Goal: Obtain resource: Download file/media

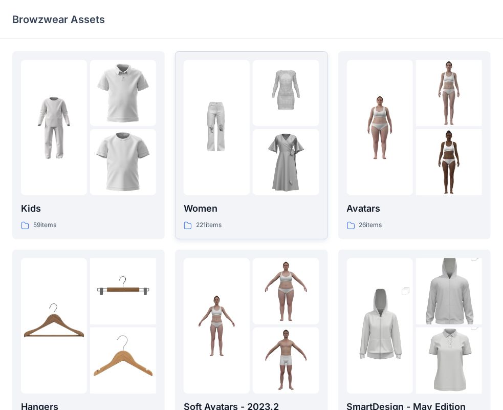
click at [225, 179] on div at bounding box center [217, 127] width 66 height 135
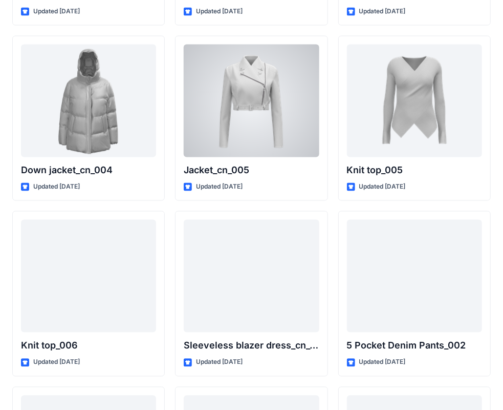
scroll to position [6680, 0]
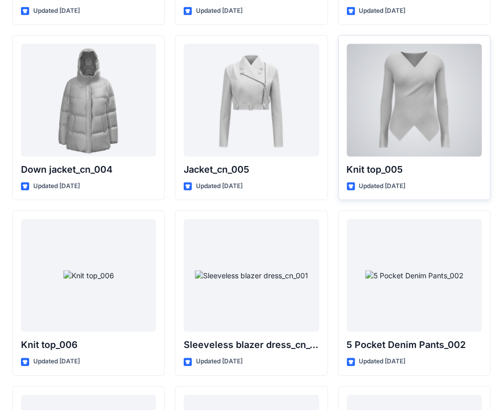
click at [396, 88] on div at bounding box center [414, 100] width 135 height 113
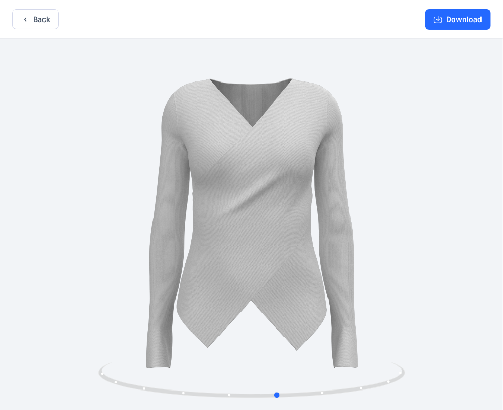
drag, startPoint x: 306, startPoint y: 262, endPoint x: 79, endPoint y: 238, distance: 228.6
click at [79, 238] on div at bounding box center [251, 225] width 503 height 373
click at [460, 25] on button "Download" at bounding box center [458, 19] width 66 height 20
click at [31, 15] on button "Back" at bounding box center [35, 19] width 47 height 20
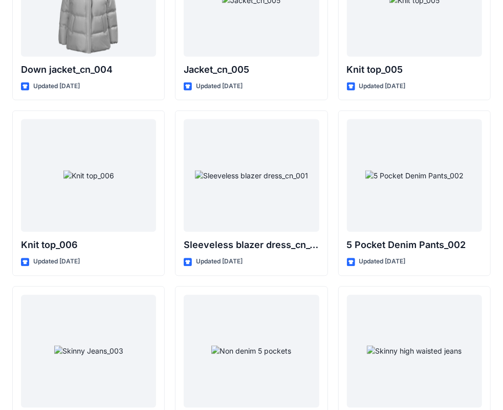
scroll to position [6783, 0]
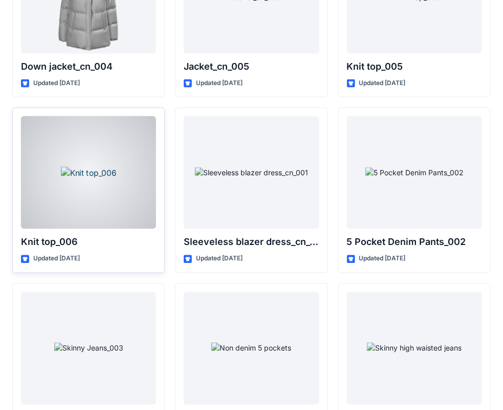
click at [90, 155] on div at bounding box center [88, 172] width 135 height 113
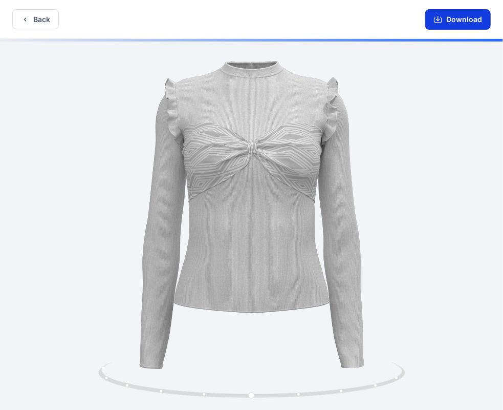
click at [451, 19] on button "Download" at bounding box center [458, 19] width 66 height 20
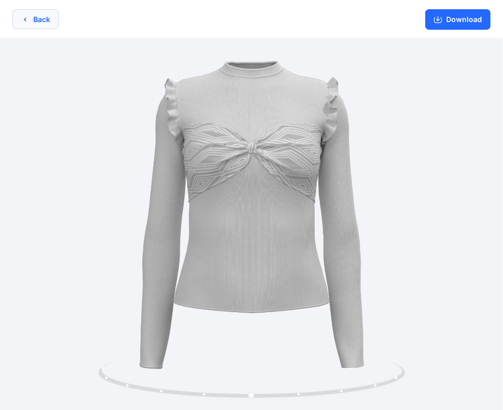
click at [31, 22] on button "Back" at bounding box center [35, 19] width 47 height 20
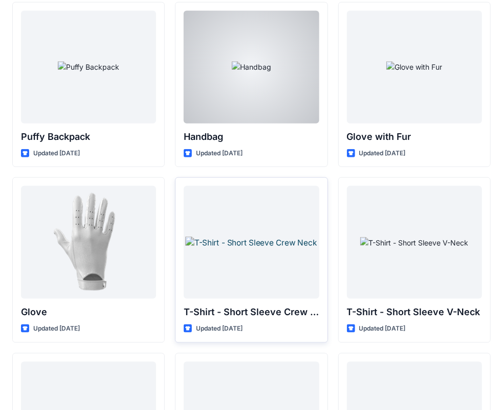
scroll to position [7940, 0]
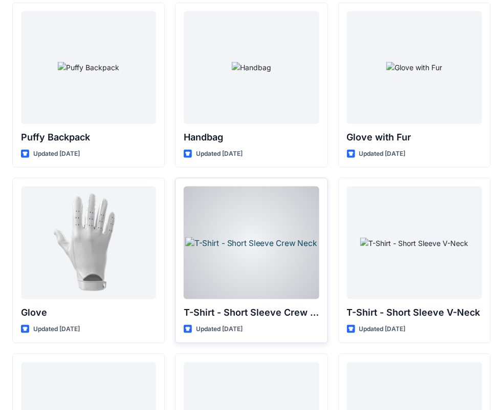
click at [258, 249] on div at bounding box center [251, 242] width 135 height 113
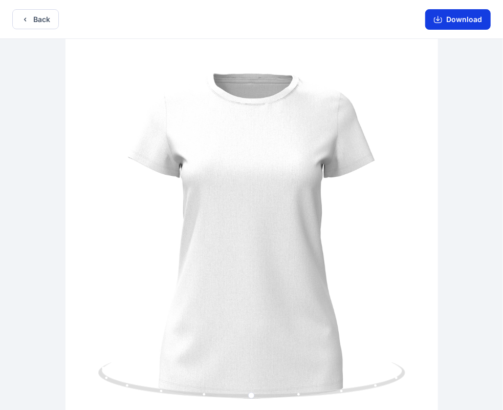
click at [448, 14] on button "Download" at bounding box center [458, 19] width 66 height 20
click at [39, 17] on button "Back" at bounding box center [35, 19] width 47 height 20
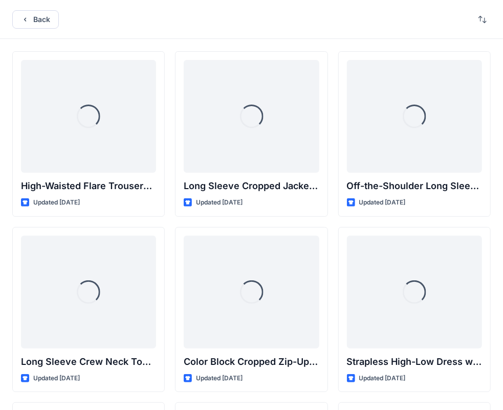
scroll to position [7940, 0]
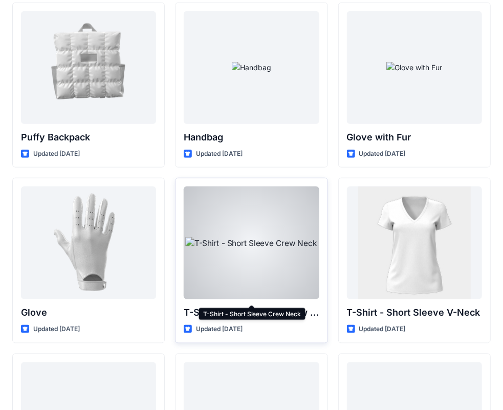
click at [303, 305] on p "T-Shirt - Short Sleeve Crew Neck" at bounding box center [251, 312] width 135 height 14
click at [202, 305] on p "T-Shirt - Short Sleeve Crew Neck" at bounding box center [251, 312] width 135 height 14
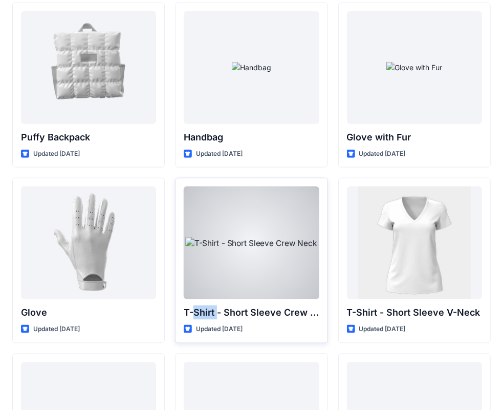
click at [196, 305] on p "T-Shirt - Short Sleeve Crew Neck" at bounding box center [251, 312] width 135 height 14
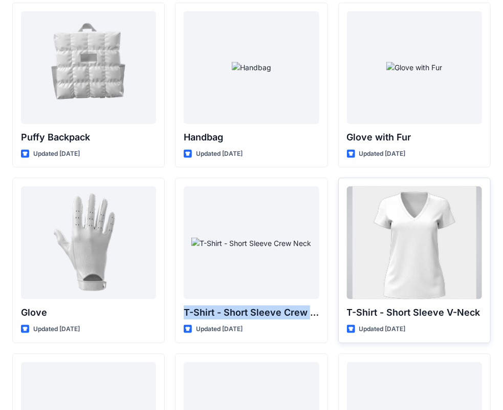
click at [411, 239] on div at bounding box center [414, 242] width 135 height 113
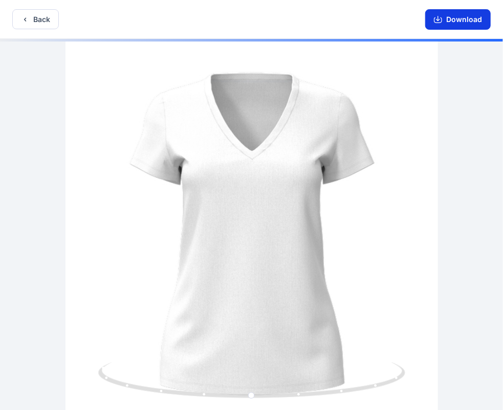
click at [458, 20] on button "Download" at bounding box center [458, 19] width 66 height 20
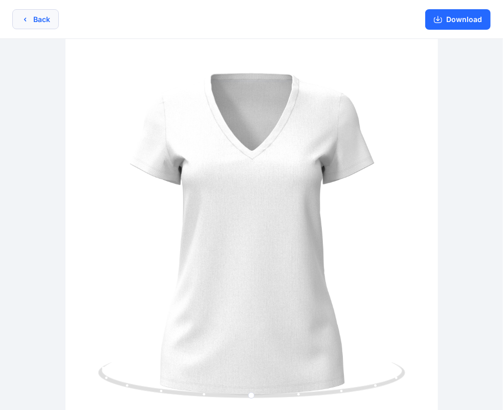
click at [37, 16] on button "Back" at bounding box center [35, 19] width 47 height 20
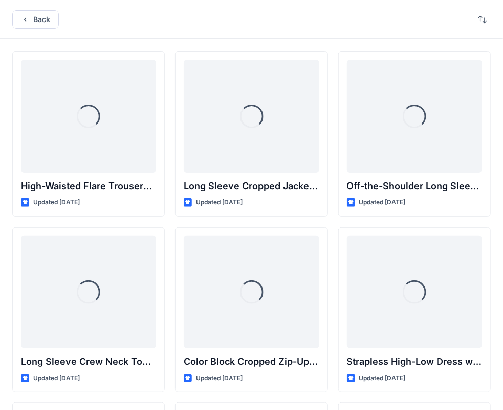
scroll to position [7940, 0]
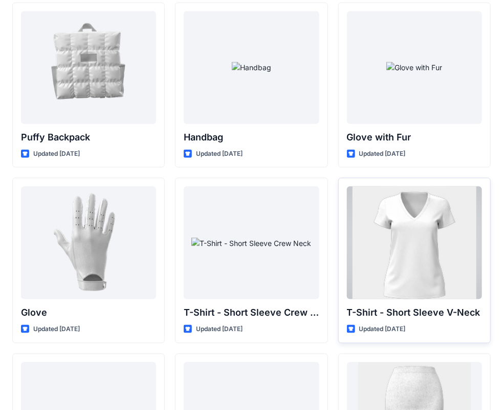
click at [433, 305] on p "T-Shirt - Short Sleeve V-Neck" at bounding box center [414, 312] width 135 height 14
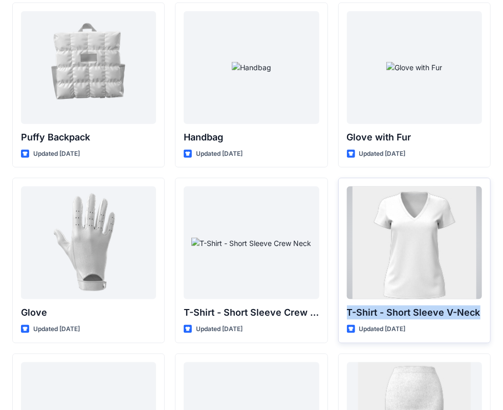
click at [433, 305] on p "T-Shirt - Short Sleeve V-Neck" at bounding box center [414, 312] width 135 height 14
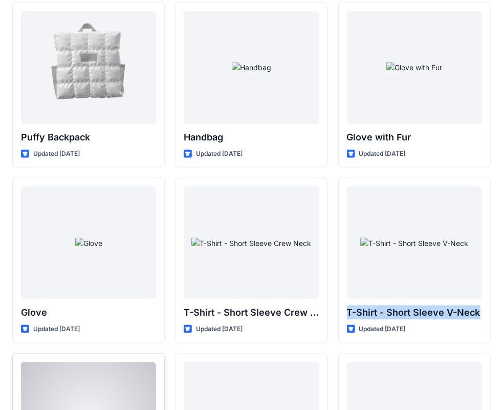
click at [115, 381] on div at bounding box center [88, 418] width 135 height 113
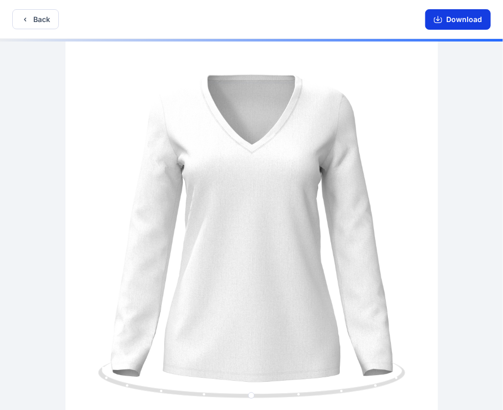
click at [467, 24] on button "Download" at bounding box center [458, 19] width 66 height 20
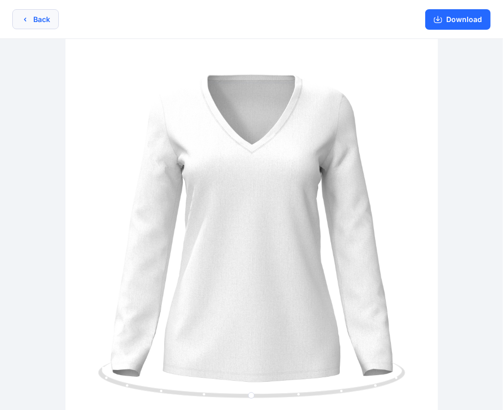
click at [45, 17] on button "Back" at bounding box center [35, 19] width 47 height 20
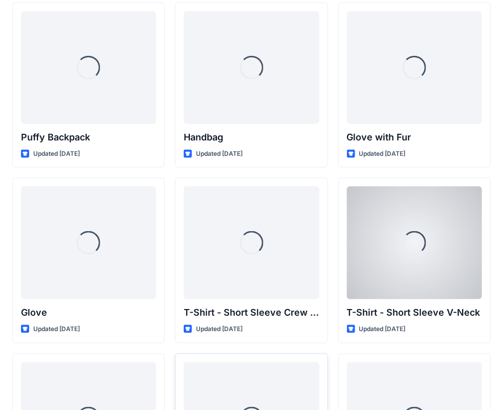
scroll to position [8034, 0]
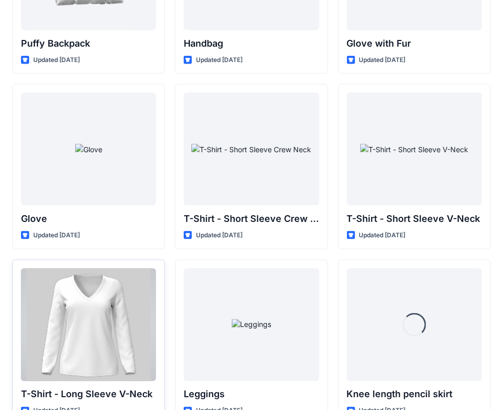
click at [105, 387] on p "T-Shirt - Long Sleeve V-Neck" at bounding box center [88, 394] width 135 height 14
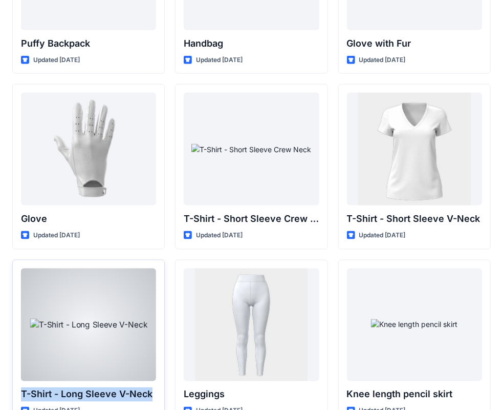
click at [105, 387] on p "T-Shirt - Long Sleeve V-Neck" at bounding box center [88, 394] width 135 height 14
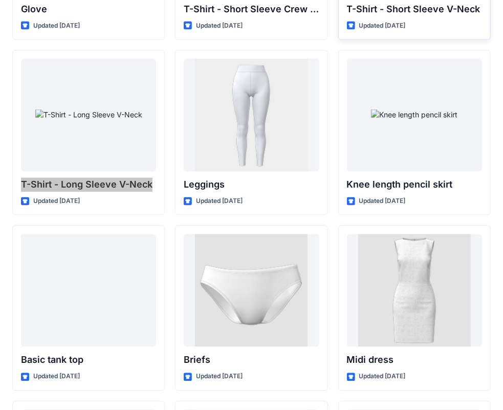
scroll to position [8266, 0]
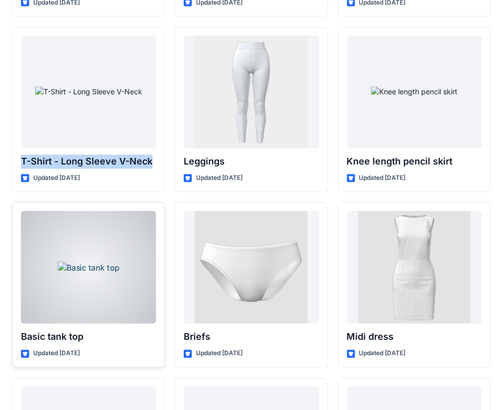
click at [85, 256] on div at bounding box center [88, 267] width 135 height 113
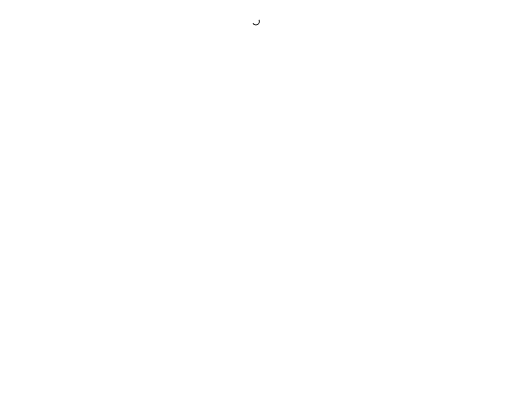
click at [85, 256] on div at bounding box center [256, 205] width 512 height 410
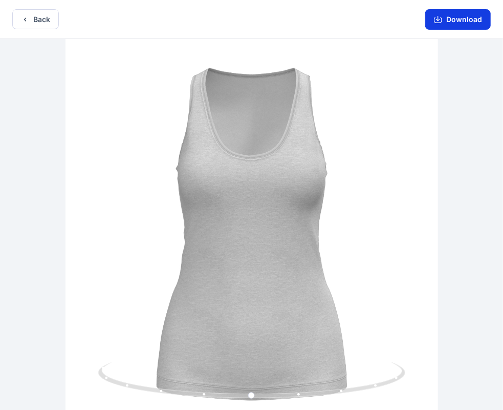
click at [453, 22] on button "Download" at bounding box center [458, 19] width 66 height 20
click at [39, 16] on button "Back" at bounding box center [35, 19] width 47 height 20
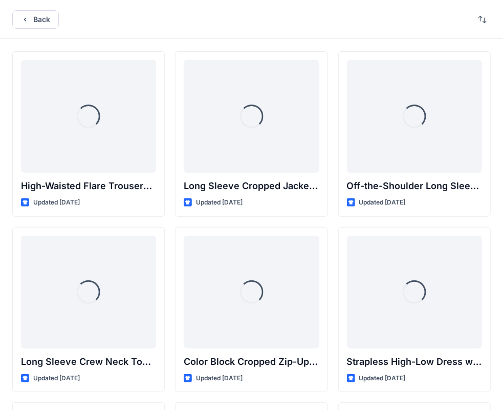
scroll to position [8266, 0]
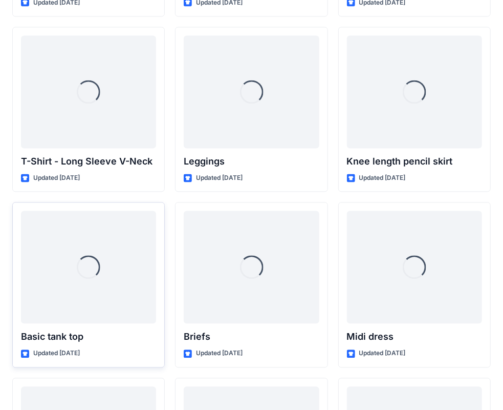
click at [68, 330] on p "Basic tank top" at bounding box center [88, 337] width 135 height 14
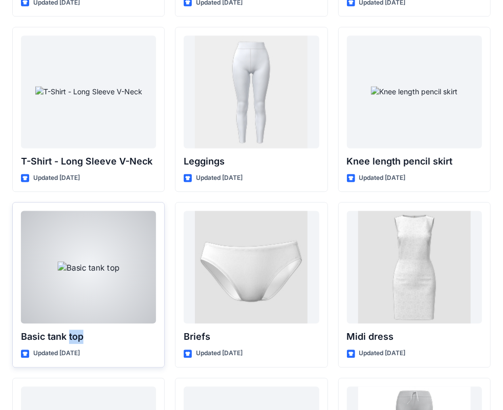
click at [68, 330] on p "Basic tank top" at bounding box center [88, 337] width 135 height 14
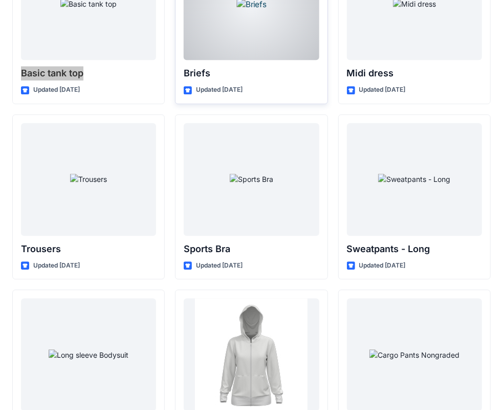
scroll to position [8532, 0]
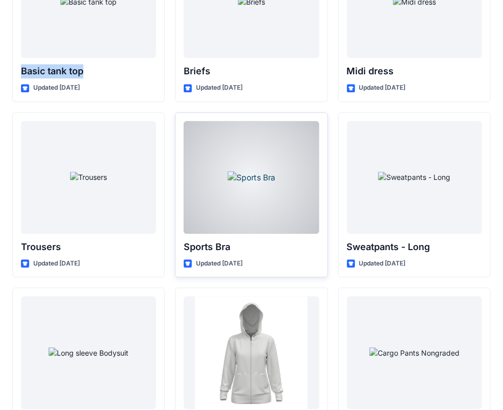
click at [249, 195] on div at bounding box center [251, 177] width 135 height 113
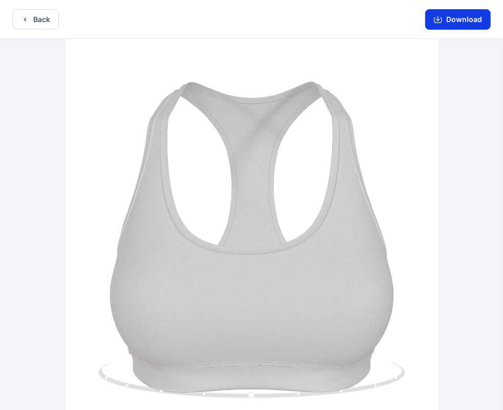
click at [473, 12] on button "Download" at bounding box center [458, 19] width 66 height 20
click at [33, 23] on button "Back" at bounding box center [35, 19] width 47 height 20
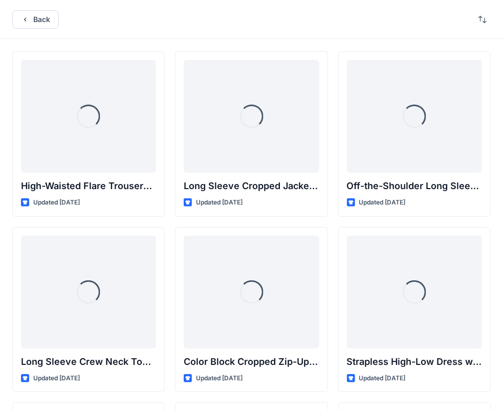
scroll to position [8532, 0]
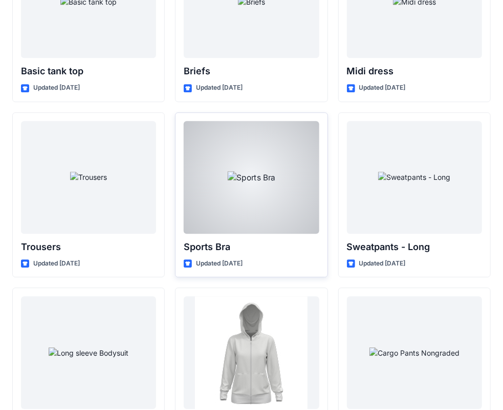
click at [210, 240] on p "Sports Bra" at bounding box center [251, 247] width 135 height 14
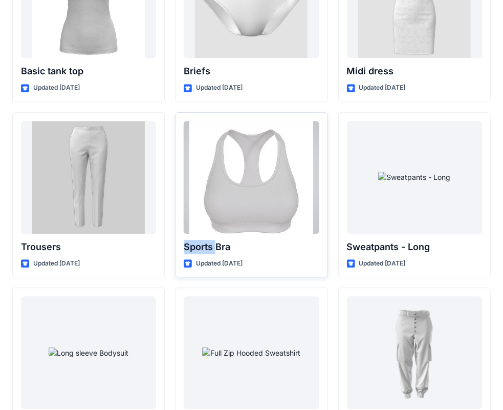
click at [210, 240] on p "Sports Bra" at bounding box center [251, 247] width 135 height 14
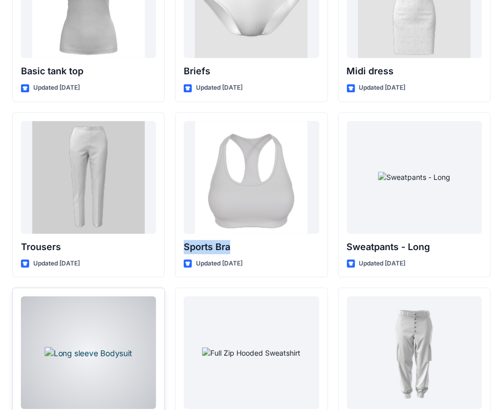
click at [83, 326] on div at bounding box center [88, 352] width 135 height 113
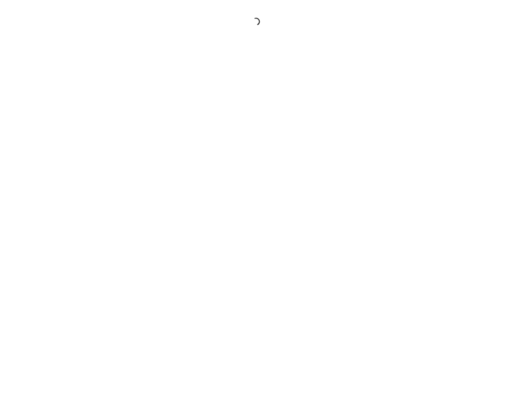
click at [83, 326] on div at bounding box center [256, 205] width 512 height 410
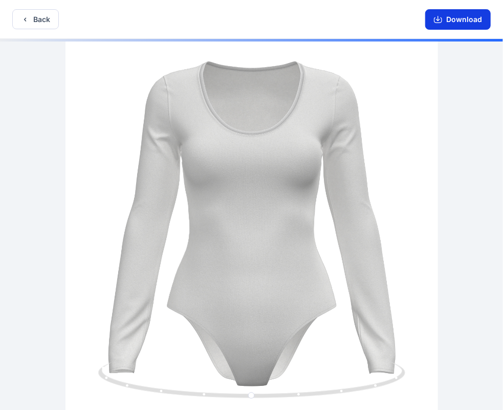
click at [471, 17] on button "Download" at bounding box center [458, 19] width 66 height 20
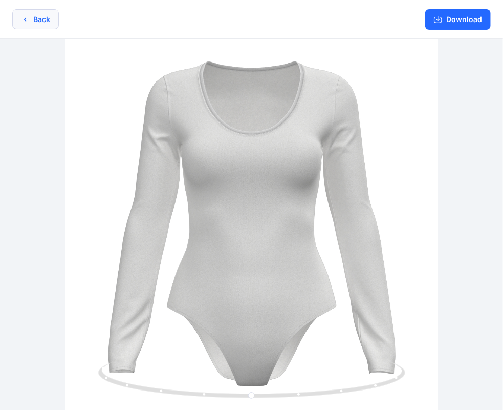
click at [38, 22] on button "Back" at bounding box center [35, 19] width 47 height 20
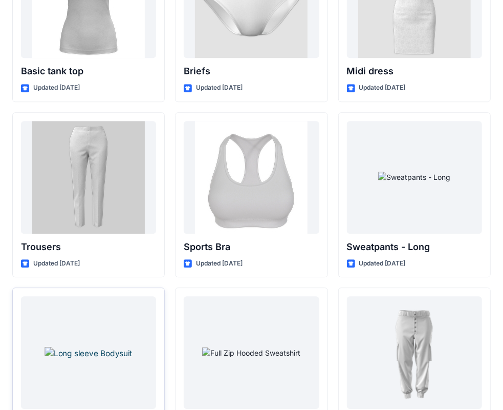
scroll to position [8620, 0]
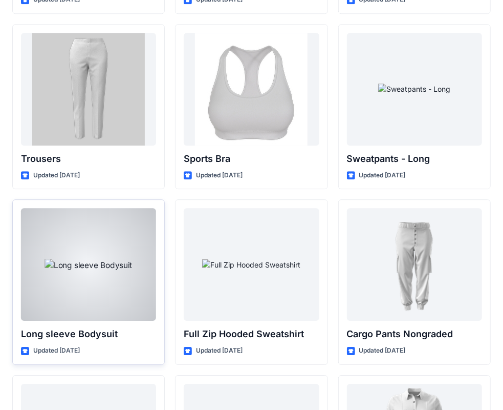
click at [75, 327] on p "Long sleeve Bodysuit" at bounding box center [88, 334] width 135 height 14
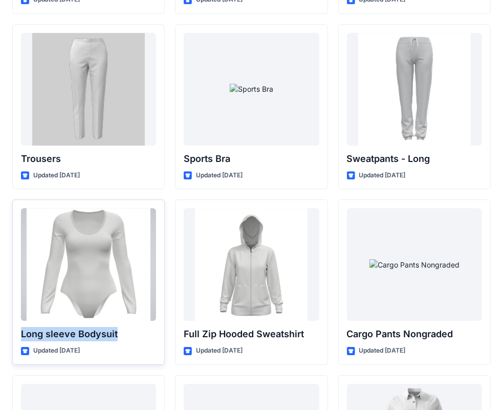
click at [88, 327] on p "Long sleeve Bodysuit" at bounding box center [88, 334] width 135 height 14
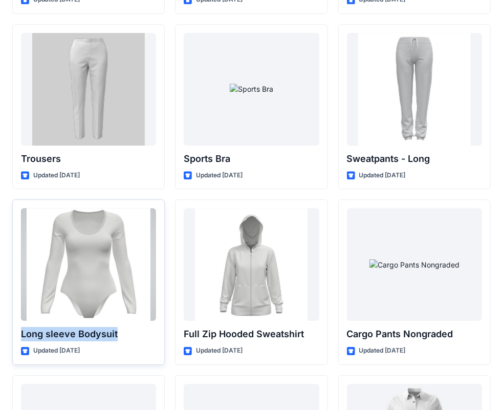
click at [88, 327] on p "Long sleeve Bodysuit" at bounding box center [88, 334] width 135 height 14
click at [76, 327] on p "Long sleeve Bodysuit" at bounding box center [88, 334] width 135 height 14
click at [56, 327] on p "Long sleeve Bodysuit" at bounding box center [88, 334] width 135 height 14
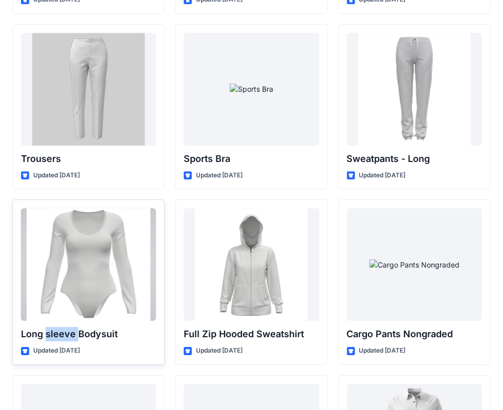
click at [56, 327] on p "Long sleeve Bodysuit" at bounding box center [88, 334] width 135 height 14
click at [91, 327] on p "Long sleeve Bodysuit" at bounding box center [88, 334] width 135 height 14
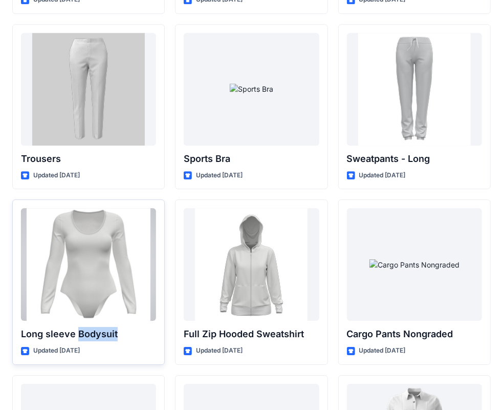
click at [91, 327] on p "Long sleeve Bodysuit" at bounding box center [88, 334] width 135 height 14
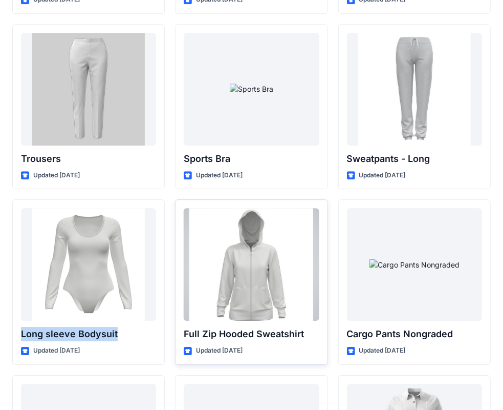
click at [214, 249] on div at bounding box center [251, 264] width 135 height 113
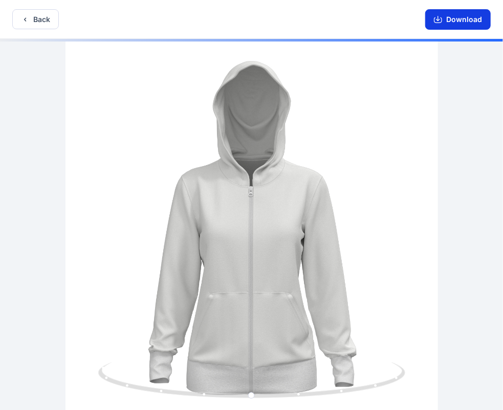
click at [464, 17] on button "Download" at bounding box center [458, 19] width 66 height 20
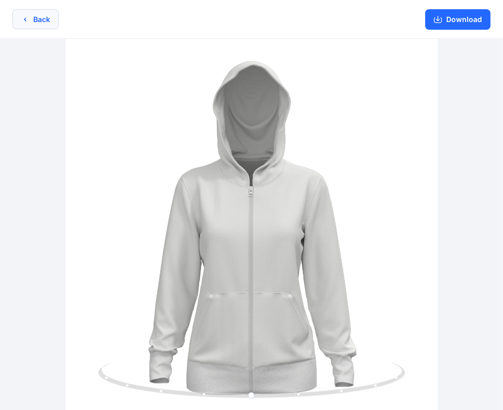
click at [24, 13] on button "Back" at bounding box center [35, 19] width 47 height 20
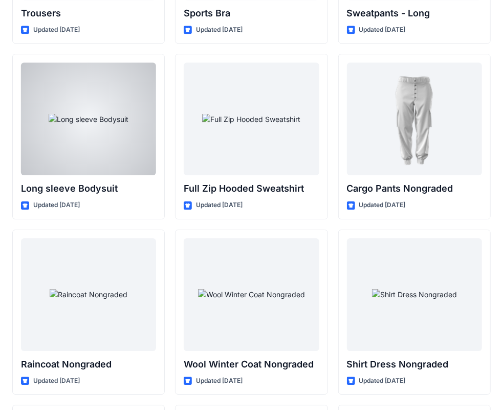
scroll to position [8766, 0]
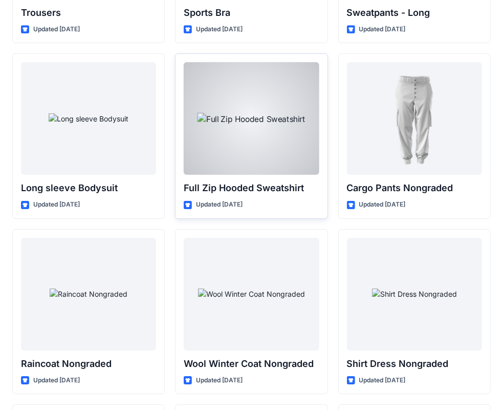
click at [189, 181] on p "Full Zip Hooded Sweatshirt" at bounding box center [251, 188] width 135 height 14
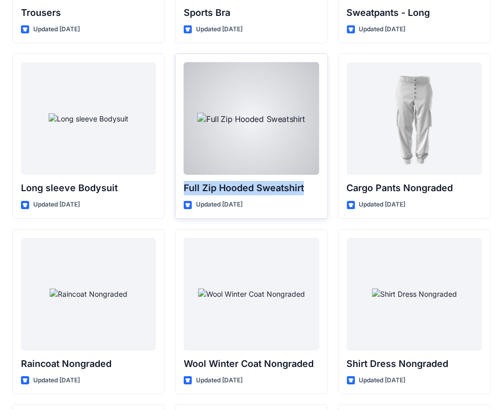
click at [189, 181] on p "Full Zip Hooded Sweatshirt" at bounding box center [251, 188] width 135 height 14
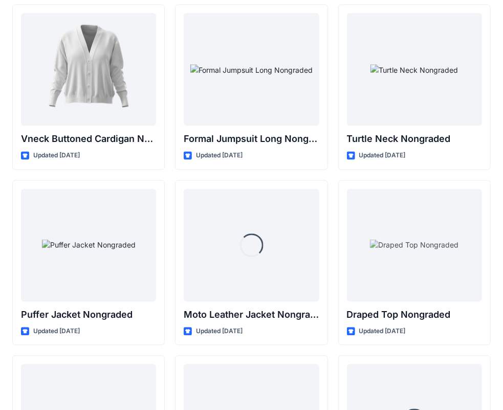
scroll to position [9692, 0]
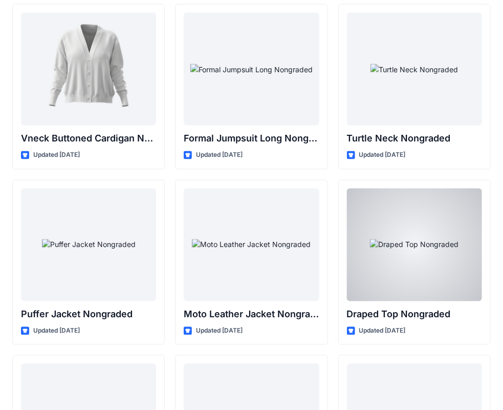
click at [409, 252] on div at bounding box center [414, 244] width 135 height 113
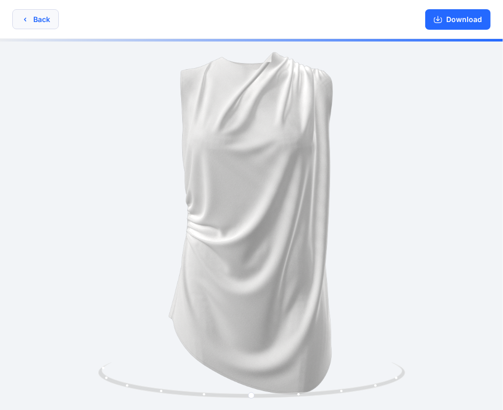
click at [43, 26] on button "Back" at bounding box center [35, 19] width 47 height 20
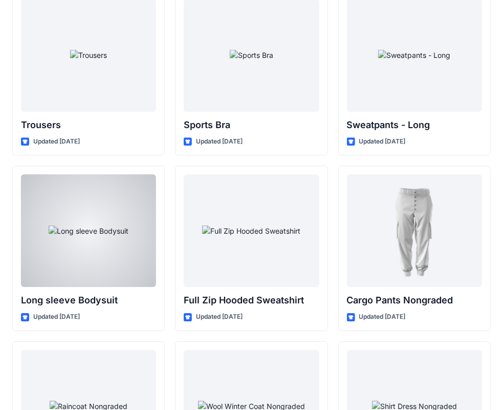
scroll to position [8654, 0]
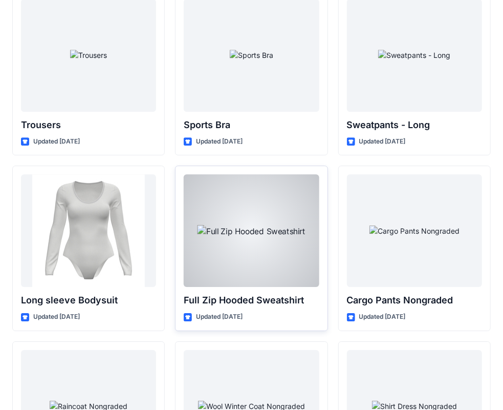
click at [189, 293] on p "Full Zip Hooded Sweatshirt" at bounding box center [251, 300] width 135 height 14
copy div "Full Zip Hooded Sweatshirt"
click at [245, 257] on div at bounding box center [251, 230] width 135 height 113
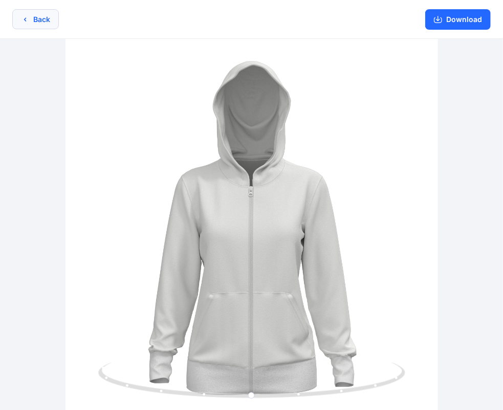
click at [42, 20] on button "Back" at bounding box center [35, 19] width 47 height 20
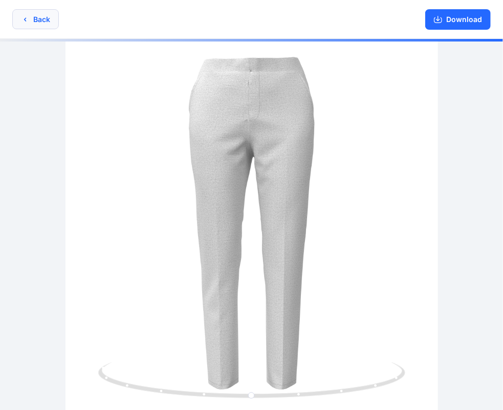
click at [22, 22] on icon "button" at bounding box center [25, 19] width 8 height 8
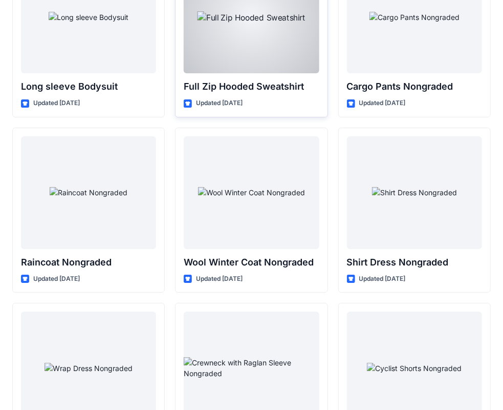
scroll to position [8928, 0]
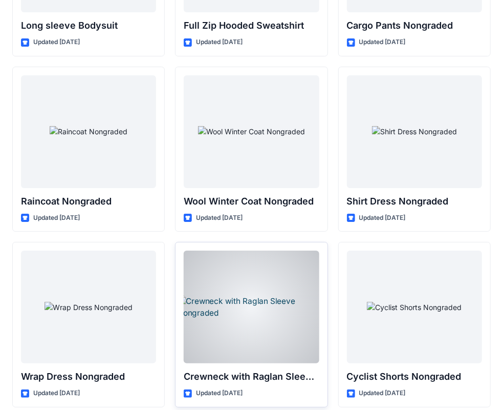
click at [233, 271] on div at bounding box center [251, 306] width 135 height 113
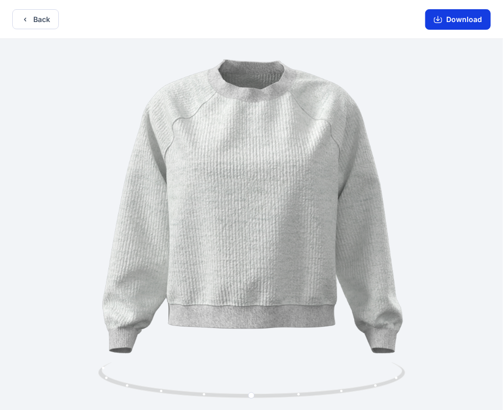
click at [458, 15] on button "Download" at bounding box center [458, 19] width 66 height 20
click at [18, 23] on button "Back" at bounding box center [35, 19] width 47 height 20
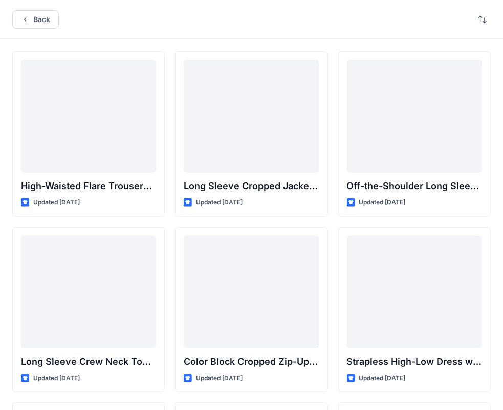
scroll to position [8928, 0]
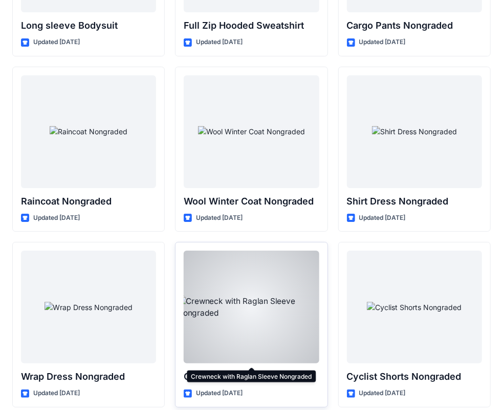
click at [226, 369] on p "Crewneck with Raglan Sleeve Nongraded" at bounding box center [251, 376] width 135 height 14
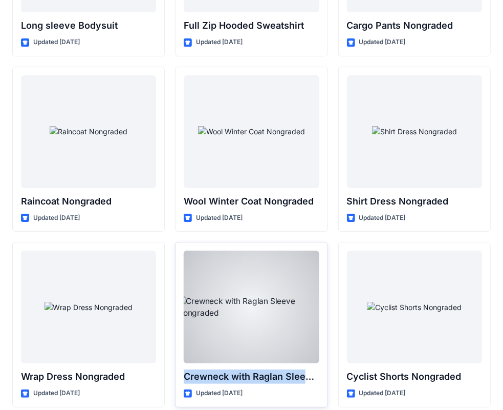
click at [226, 369] on p "Crewneck with Raglan Sleeve Nongraded" at bounding box center [251, 376] width 135 height 14
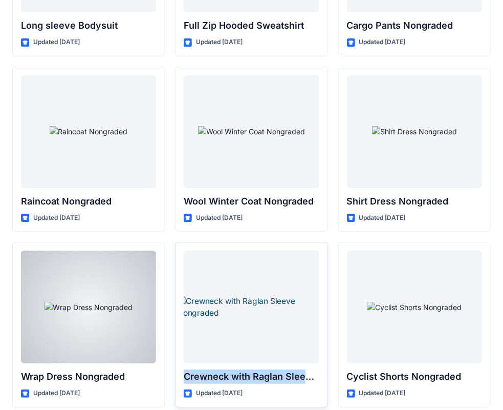
click at [263, 277] on div at bounding box center [251, 306] width 135 height 113
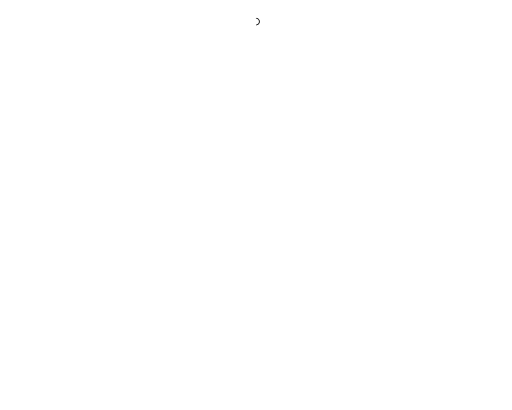
click at [263, 277] on div at bounding box center [256, 205] width 512 height 410
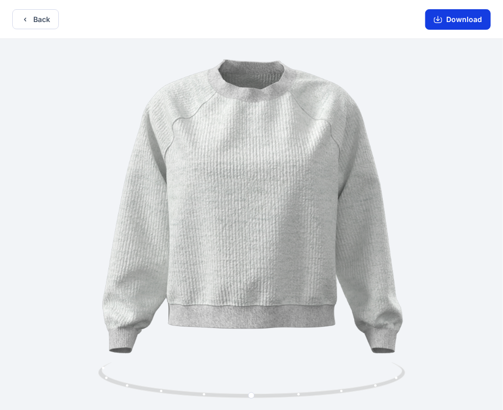
click at [469, 24] on button "Download" at bounding box center [458, 19] width 66 height 20
click at [41, 29] on button "Back" at bounding box center [35, 19] width 47 height 20
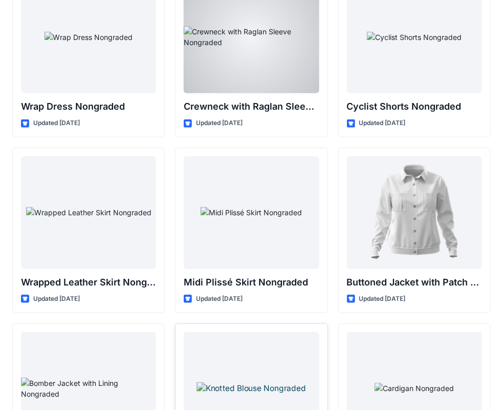
scroll to position [9248, 0]
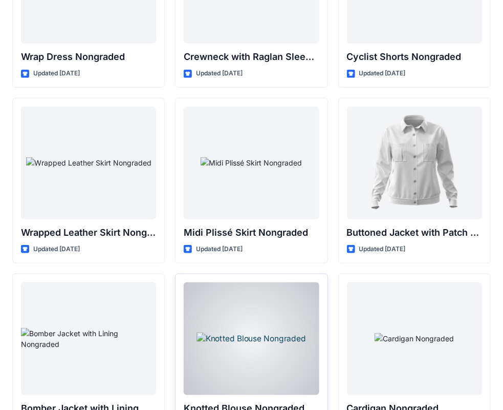
click at [265, 300] on div at bounding box center [251, 338] width 135 height 113
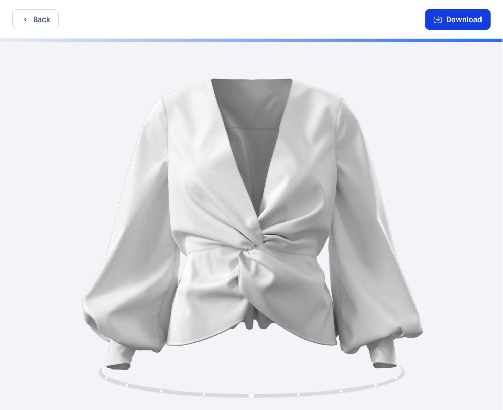
click at [453, 24] on button "Download" at bounding box center [458, 19] width 66 height 20
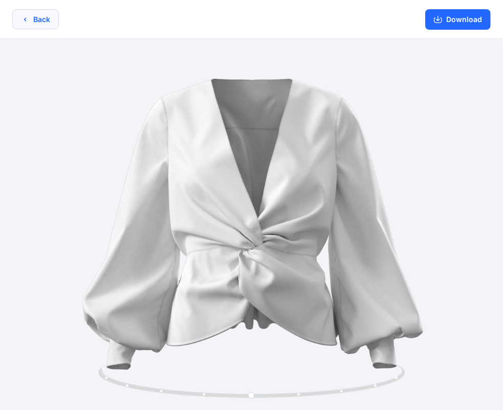
click at [39, 17] on button "Back" at bounding box center [35, 19] width 47 height 20
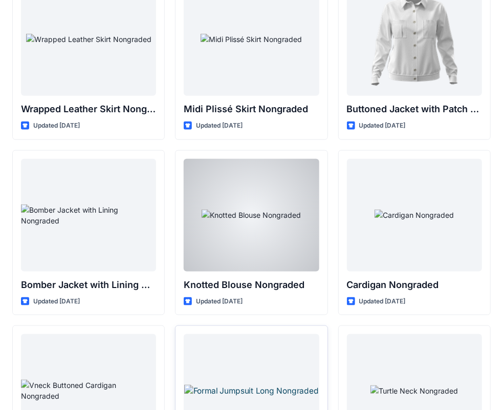
scroll to position [9372, 0]
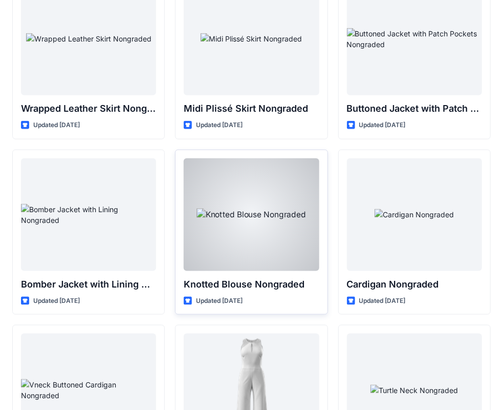
click at [240, 277] on p "Knotted Blouse Nongraded" at bounding box center [251, 284] width 135 height 14
copy div "Knotted Blouse Nongraded"
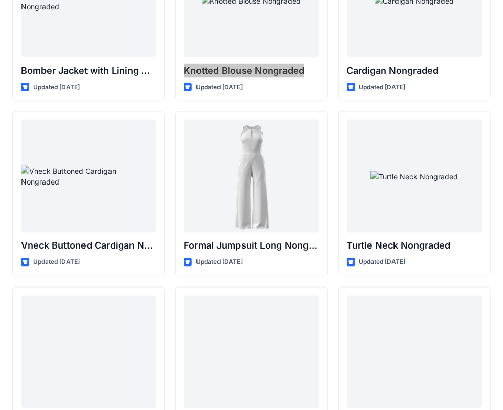
scroll to position [9586, 0]
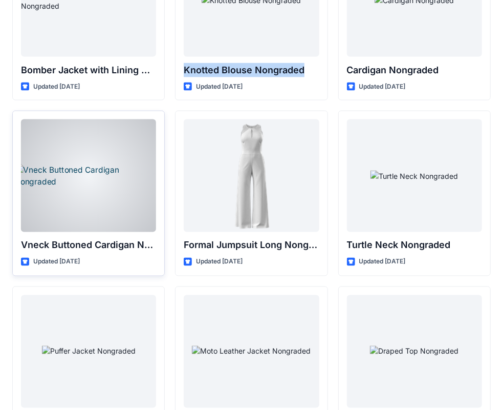
click at [80, 192] on div at bounding box center [88, 175] width 135 height 113
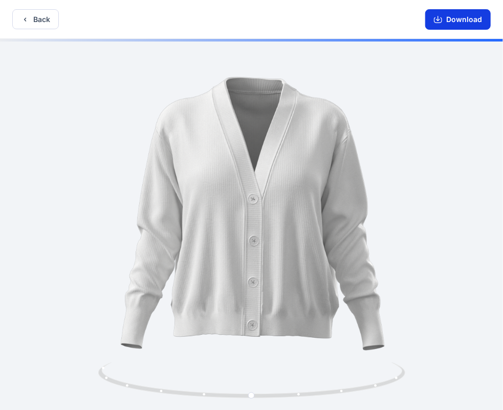
click at [448, 20] on button "Download" at bounding box center [458, 19] width 66 height 20
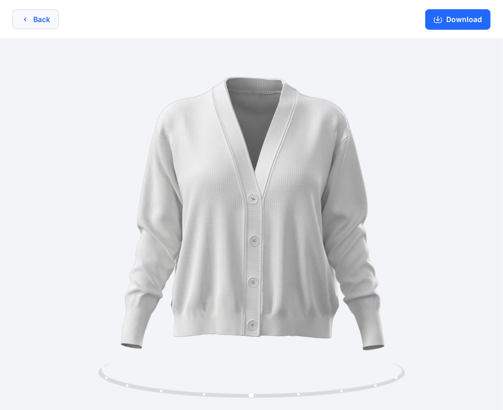
click at [38, 23] on button "Back" at bounding box center [35, 19] width 47 height 20
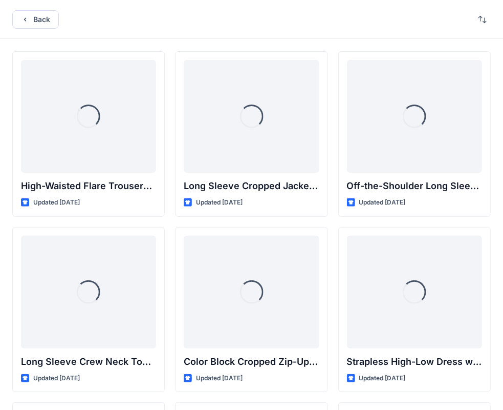
scroll to position [9586, 0]
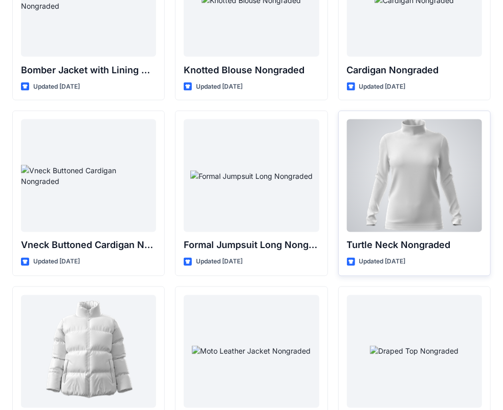
click at [414, 184] on div at bounding box center [414, 175] width 135 height 113
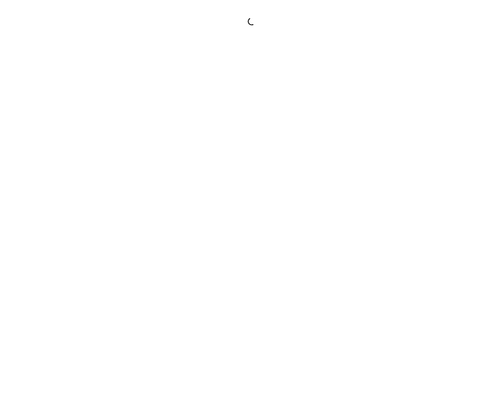
click at [414, 184] on div at bounding box center [251, 205] width 503 height 410
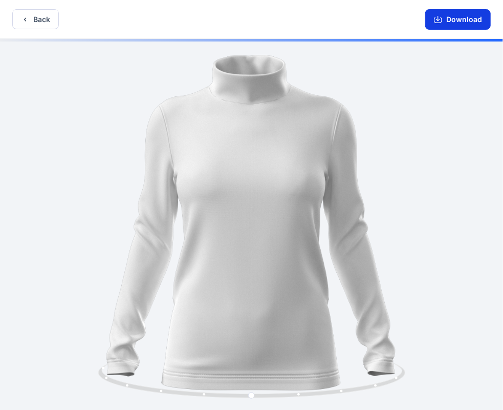
click at [452, 18] on button "Download" at bounding box center [458, 19] width 66 height 20
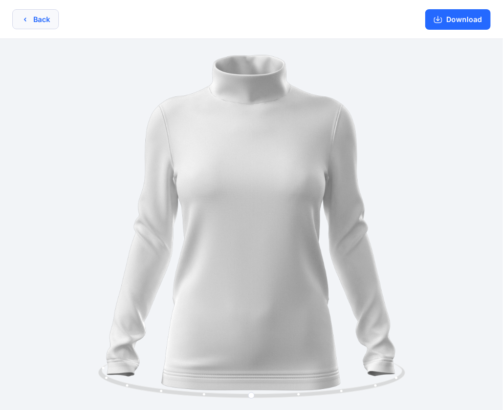
click at [19, 28] on button "Back" at bounding box center [35, 19] width 47 height 20
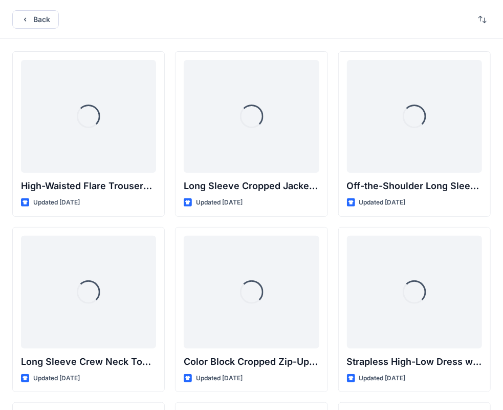
scroll to position [9586, 0]
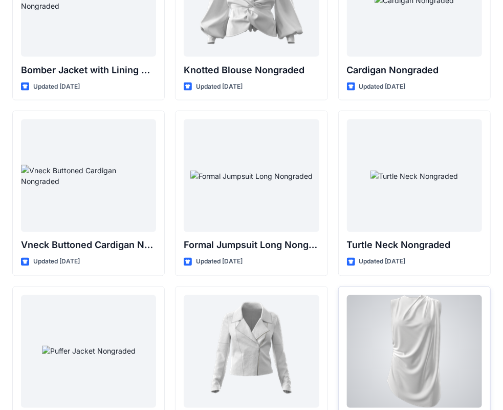
click at [426, 343] on div at bounding box center [414, 351] width 135 height 113
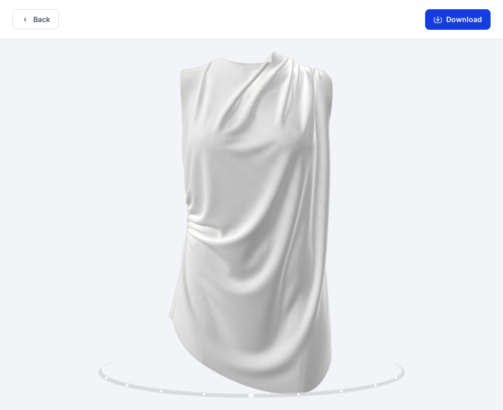
click at [466, 19] on button "Download" at bounding box center [458, 19] width 66 height 20
click at [37, 19] on button "Back" at bounding box center [35, 19] width 47 height 20
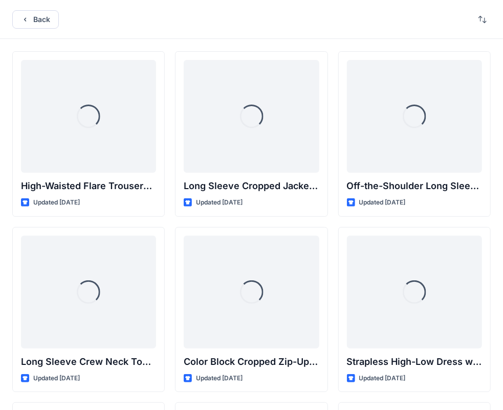
scroll to position [9586, 0]
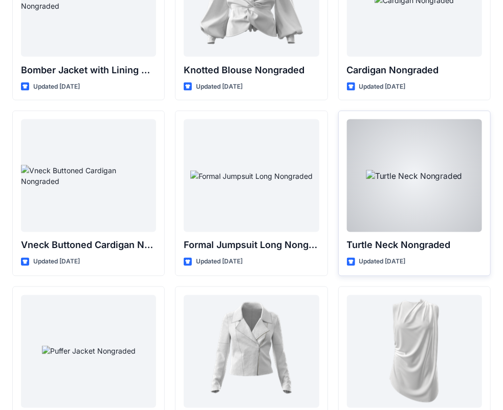
click at [388, 238] on p "Turtle Neck Nongraded" at bounding box center [414, 245] width 135 height 14
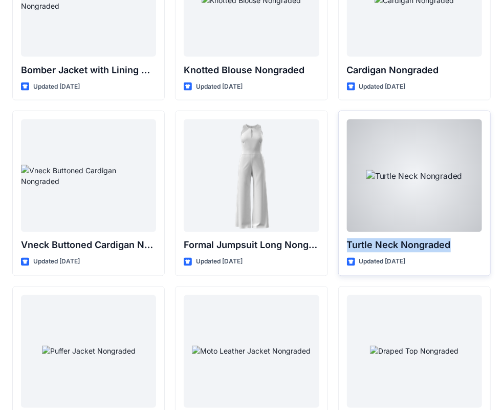
copy div "Turtle Neck Nongraded"
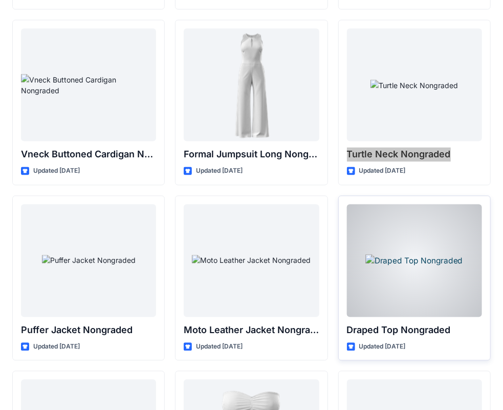
scroll to position [9677, 0]
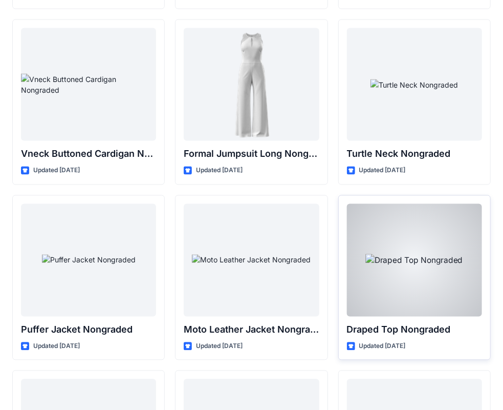
click at [363, 323] on p "Draped Top Nongraded" at bounding box center [414, 330] width 135 height 14
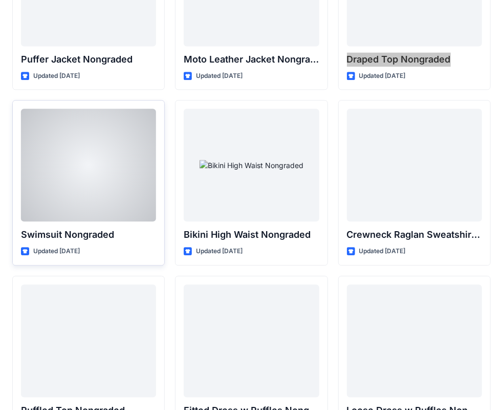
scroll to position [9948, 0]
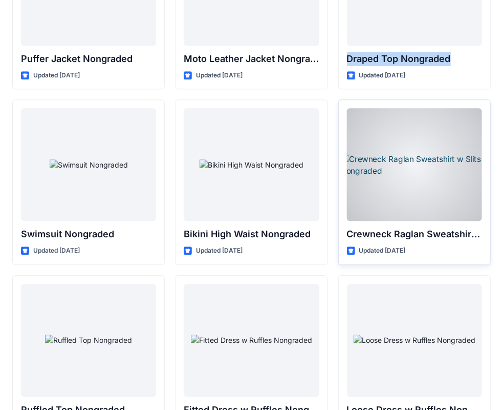
click at [408, 175] on div at bounding box center [414, 164] width 135 height 113
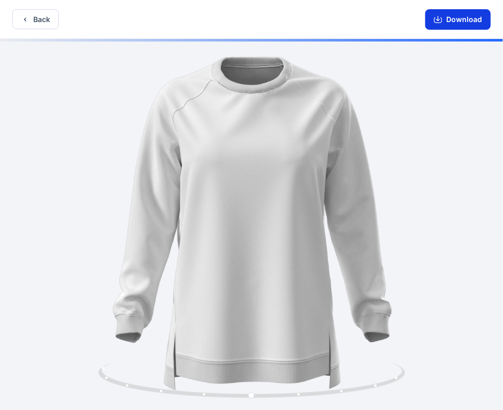
click at [464, 18] on button "Download" at bounding box center [458, 19] width 66 height 20
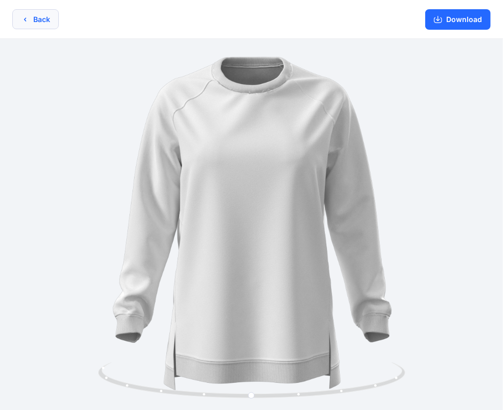
click at [35, 19] on button "Back" at bounding box center [35, 19] width 47 height 20
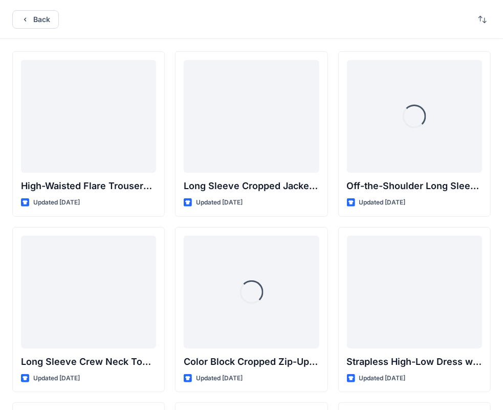
scroll to position [9948, 0]
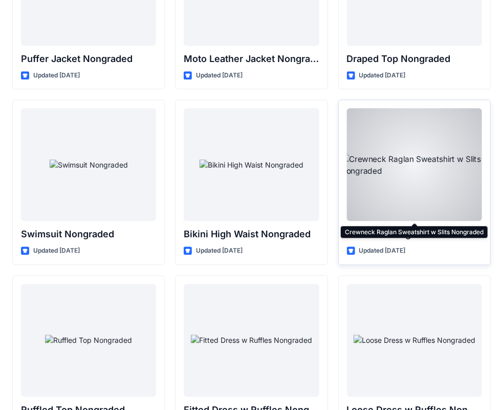
click at [357, 227] on p "Crewneck Raglan Sweatshirt w Slits Nongraded" at bounding box center [414, 234] width 135 height 14
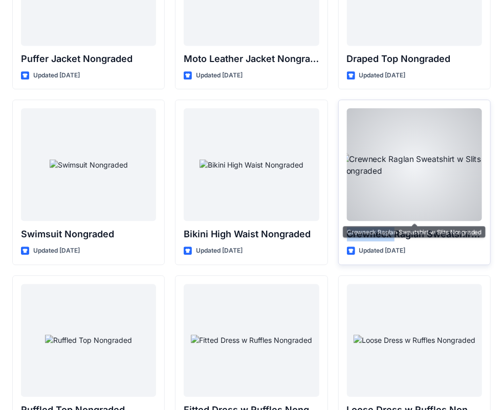
click at [357, 227] on p "Crewneck Raglan Sweatshirt w Slits Nongraded" at bounding box center [414, 234] width 135 height 14
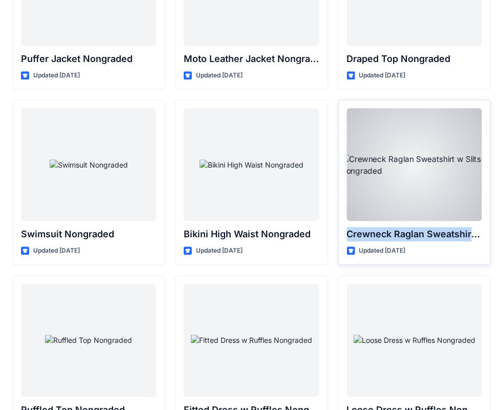
click at [357, 227] on p "Crewneck Raglan Sweatshirt w Slits Nongraded" at bounding box center [414, 234] width 135 height 14
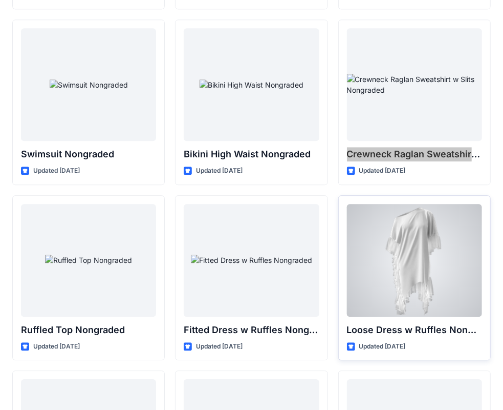
scroll to position [10087, 0]
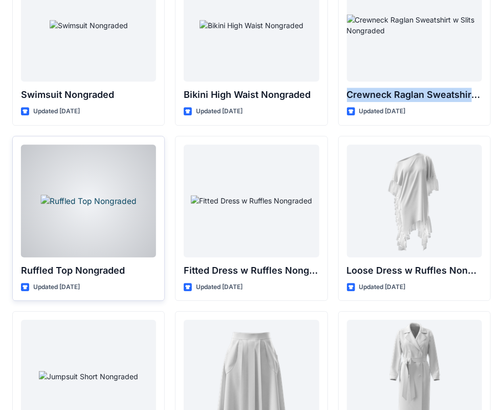
click at [83, 197] on div at bounding box center [88, 200] width 135 height 113
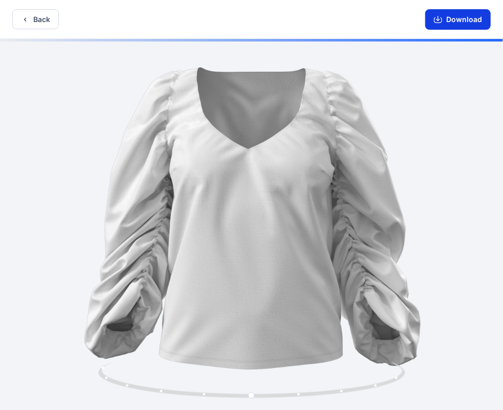
click at [461, 15] on button "Download" at bounding box center [458, 19] width 66 height 20
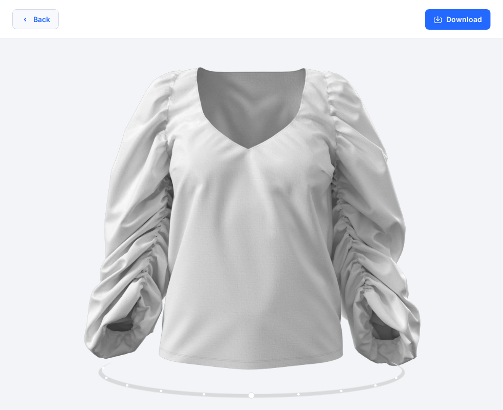
click at [26, 15] on icon "button" at bounding box center [25, 19] width 8 height 8
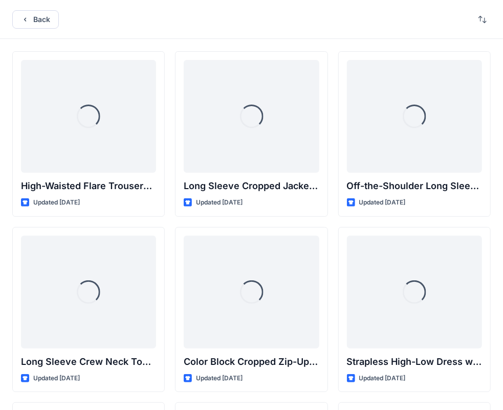
scroll to position [10087, 0]
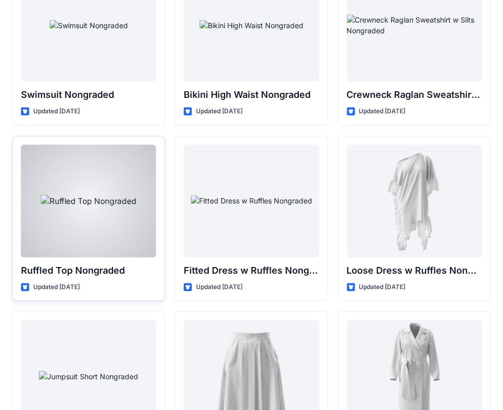
click at [116, 263] on p "Ruffled Top Nongraded" at bounding box center [88, 270] width 135 height 14
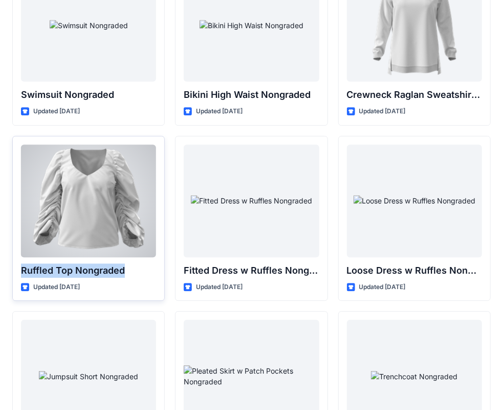
click at [116, 263] on p "Ruffled Top Nongraded" at bounding box center [88, 270] width 135 height 14
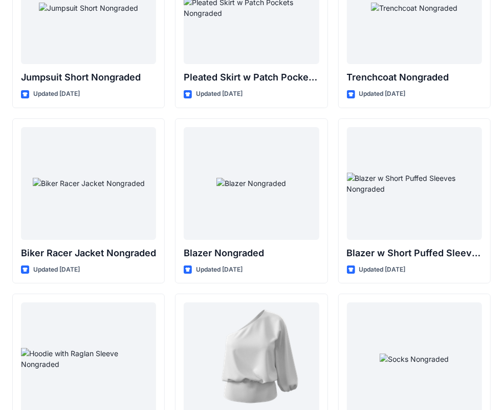
scroll to position [10455, 0]
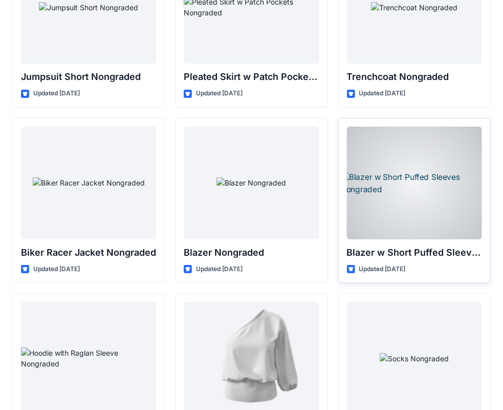
click at [428, 183] on div at bounding box center [414, 182] width 135 height 113
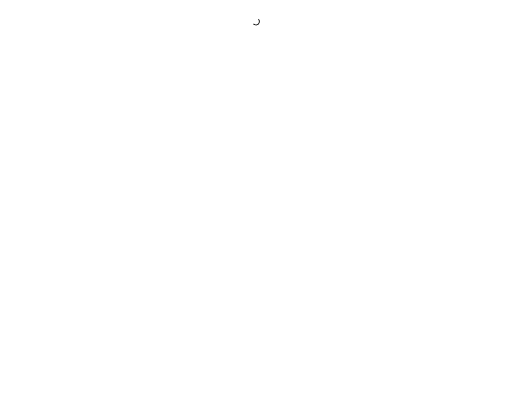
click at [428, 183] on div at bounding box center [256, 205] width 512 height 410
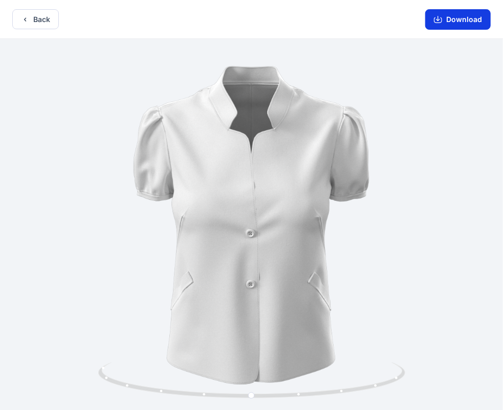
click at [453, 12] on button "Download" at bounding box center [458, 19] width 66 height 20
click at [23, 22] on icon "button" at bounding box center [25, 19] width 8 height 8
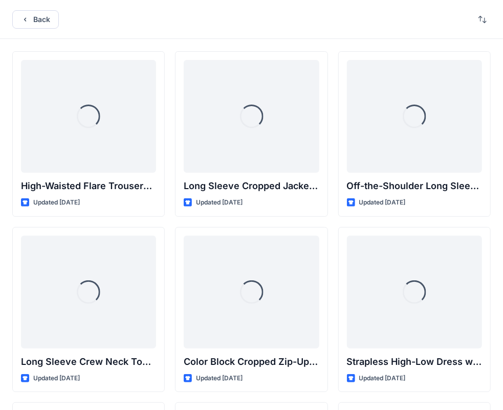
scroll to position [10455, 0]
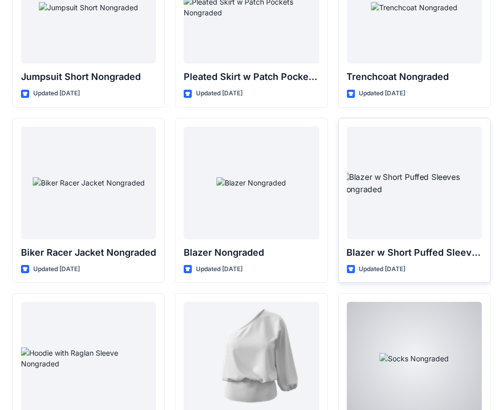
click at [356, 245] on p "Blazer w Short Puffed Sleeves Nongraded" at bounding box center [414, 252] width 135 height 14
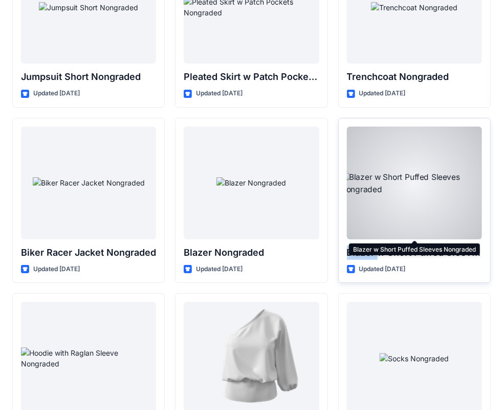
click at [356, 245] on p "Blazer w Short Puffed Sleeves Nongraded" at bounding box center [414, 252] width 135 height 14
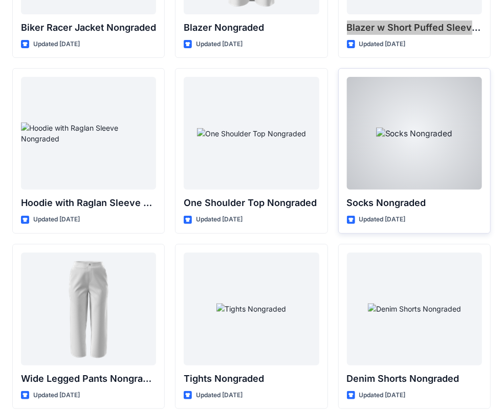
scroll to position [10681, 0]
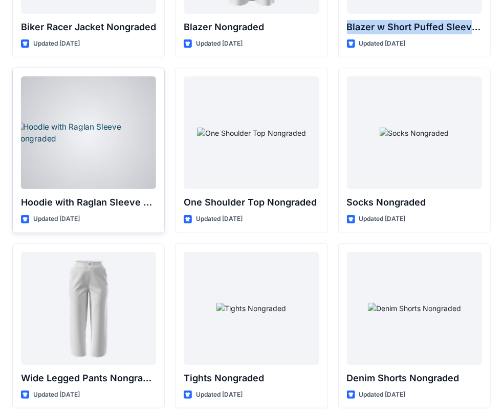
click at [100, 120] on div at bounding box center [88, 132] width 135 height 113
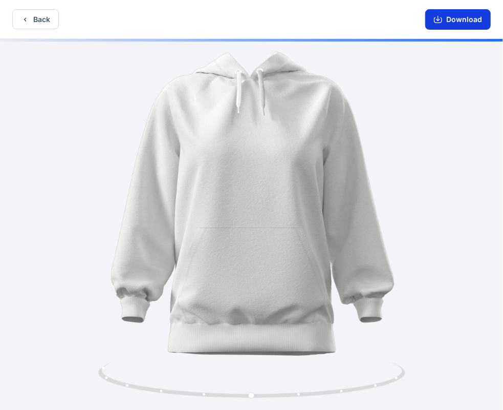
click at [454, 19] on button "Download" at bounding box center [458, 19] width 66 height 20
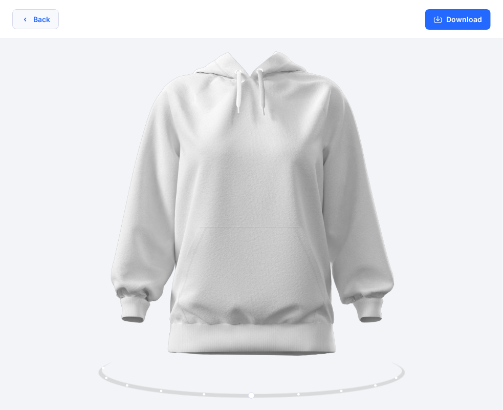
click at [41, 19] on button "Back" at bounding box center [35, 19] width 47 height 20
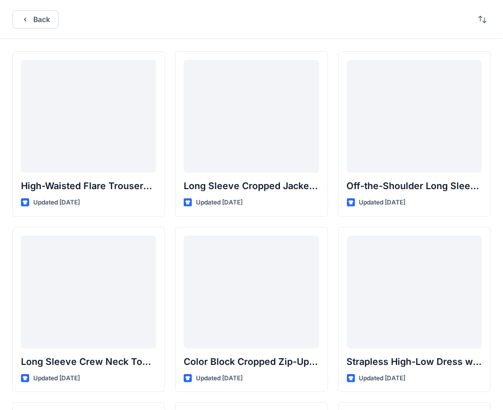
scroll to position [10681, 0]
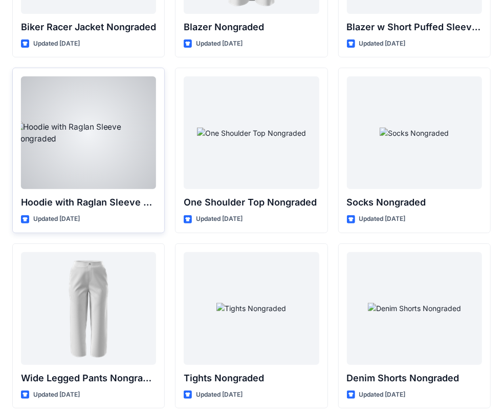
click at [35, 195] on p "Hoodie with Raglan Sleeve Nongraded" at bounding box center [88, 202] width 135 height 14
copy div "Hoodie with Raglan Sleeve Nongraded"
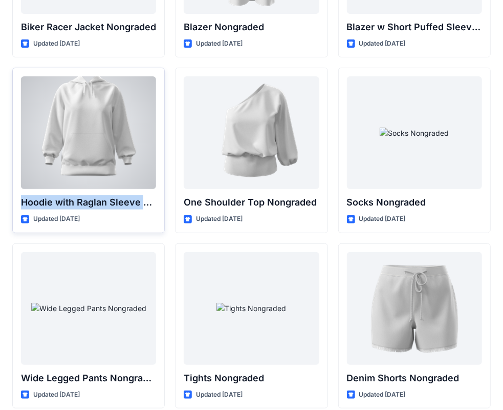
click at [56, 195] on p "Hoodie with Raglan Sleeve Nongraded" at bounding box center [88, 202] width 135 height 14
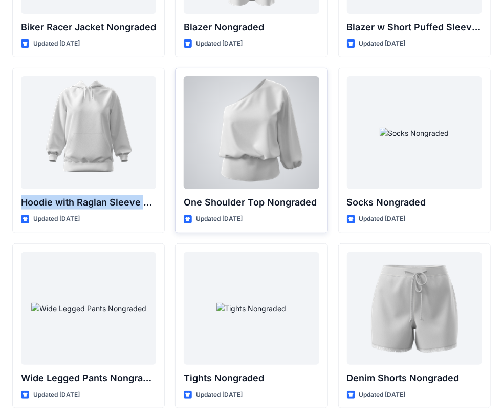
click at [251, 141] on div at bounding box center [251, 132] width 135 height 113
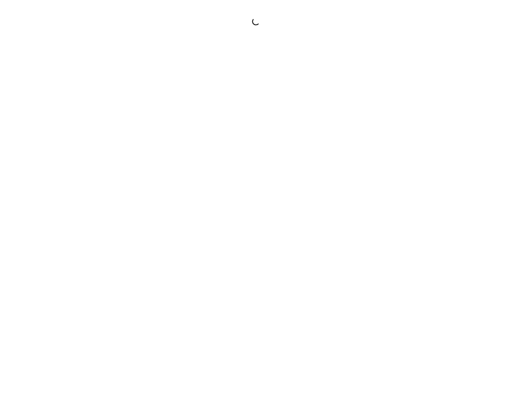
click at [251, 141] on div at bounding box center [256, 205] width 512 height 410
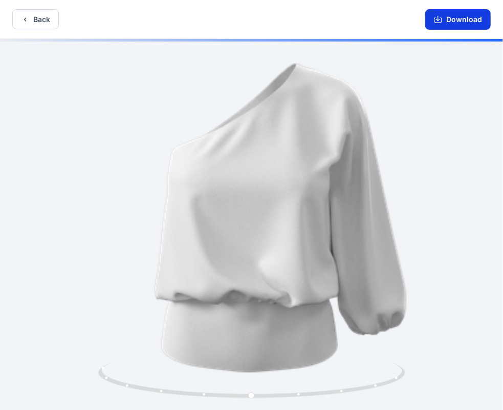
click at [455, 19] on button "Download" at bounding box center [458, 19] width 66 height 20
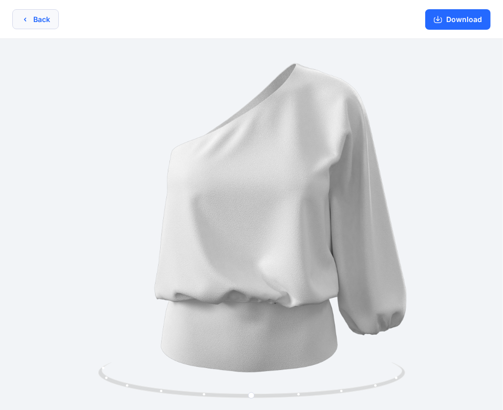
click at [39, 20] on button "Back" at bounding box center [35, 19] width 47 height 20
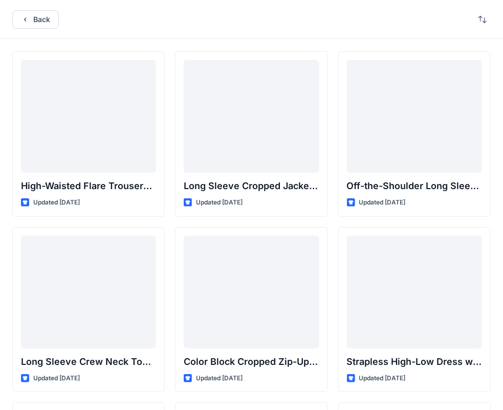
scroll to position [10681, 0]
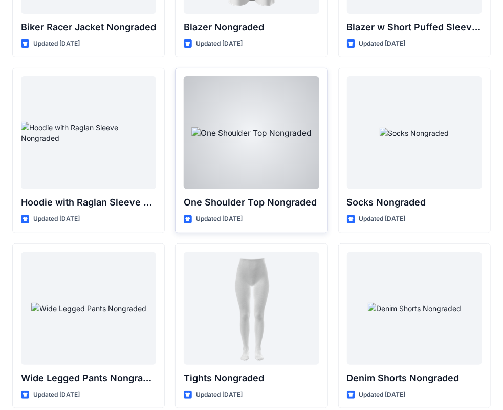
click at [197, 195] on p "One Shoulder Top Nongraded" at bounding box center [251, 202] width 135 height 14
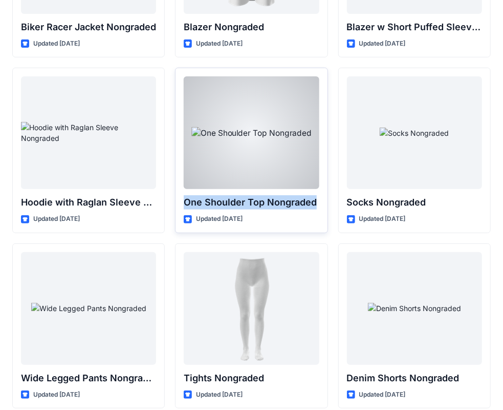
click at [197, 195] on p "One Shoulder Top Nongraded" at bounding box center [251, 202] width 135 height 14
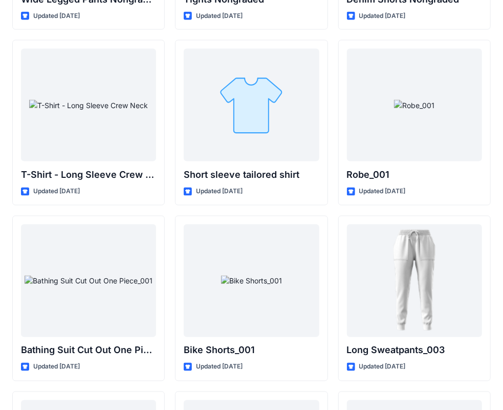
scroll to position [11060, 0]
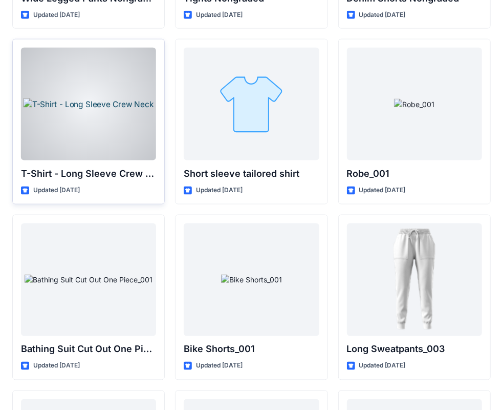
click at [94, 100] on div at bounding box center [88, 104] width 135 height 113
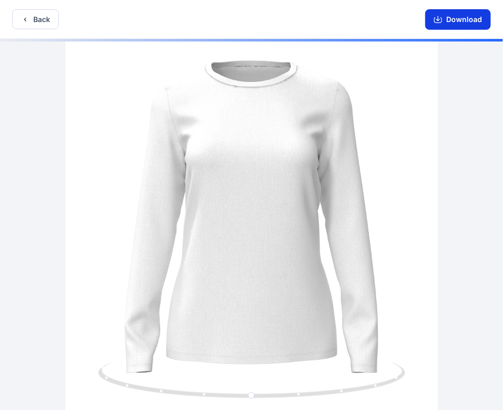
click at [458, 22] on button "Download" at bounding box center [458, 19] width 66 height 20
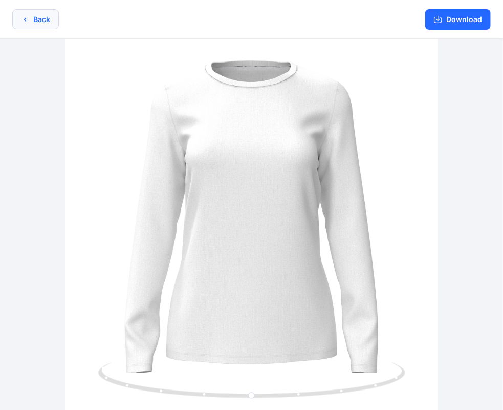
click at [23, 17] on icon "button" at bounding box center [25, 19] width 8 height 8
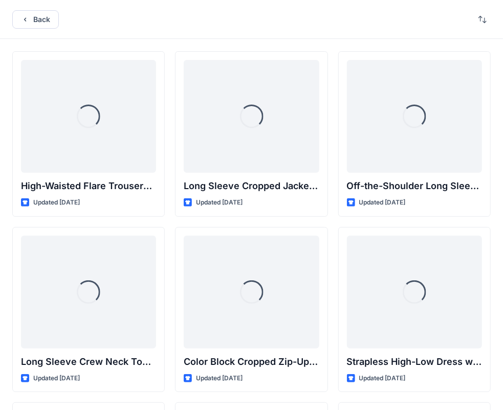
scroll to position [11060, 0]
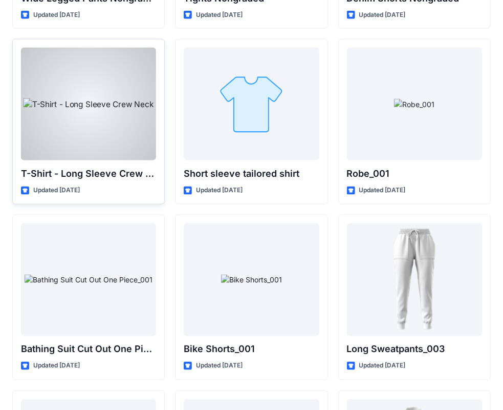
click at [88, 166] on p "T-Shirt - Long Sleeve Crew Neck" at bounding box center [88, 173] width 135 height 14
copy div "T-Shirt - Long Sleeve Crew Neck"
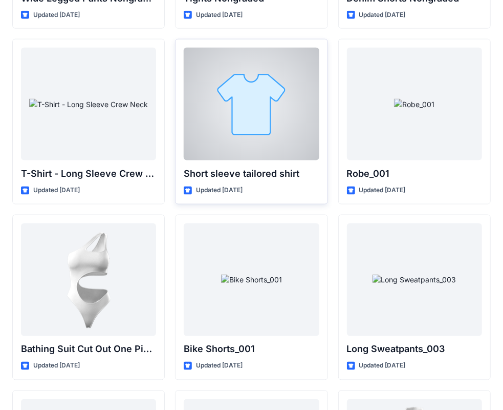
click at [191, 166] on p "Short sleeve tailored shirt" at bounding box center [251, 173] width 135 height 14
copy div "Short sleeve tailored shirt"
click at [252, 104] on div at bounding box center [251, 104] width 135 height 113
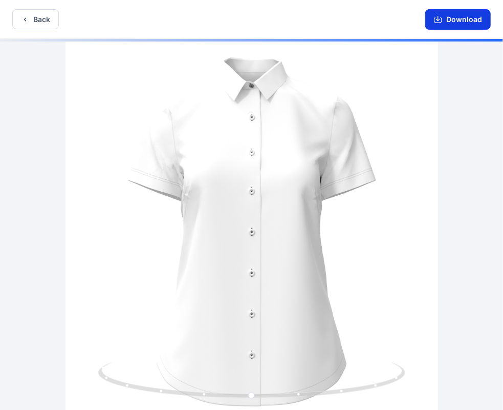
click at [459, 25] on button "Download" at bounding box center [458, 19] width 66 height 20
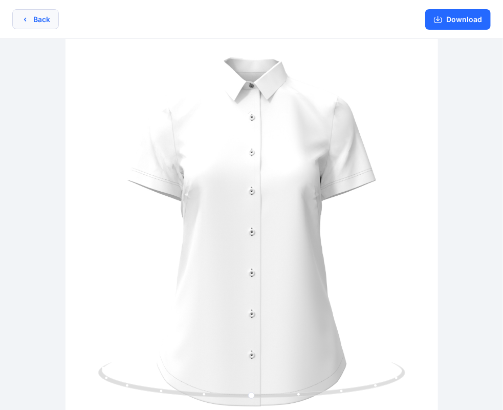
click at [27, 17] on icon "button" at bounding box center [25, 19] width 8 height 8
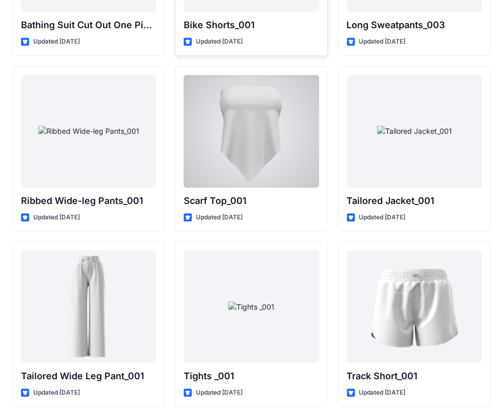
scroll to position [11385, 0]
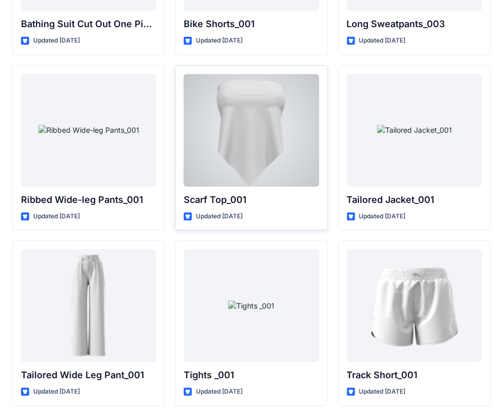
click at [238, 93] on div at bounding box center [251, 130] width 135 height 113
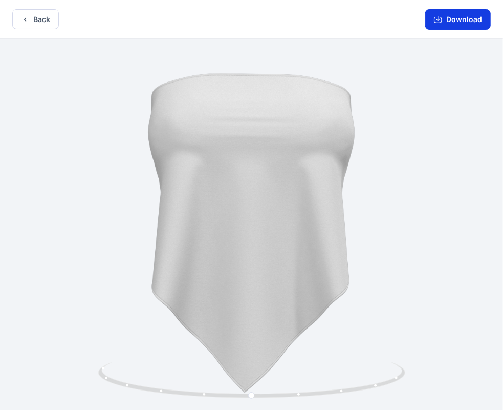
click at [442, 15] on icon "button" at bounding box center [438, 19] width 8 height 8
click at [21, 23] on icon "button" at bounding box center [25, 19] width 8 height 8
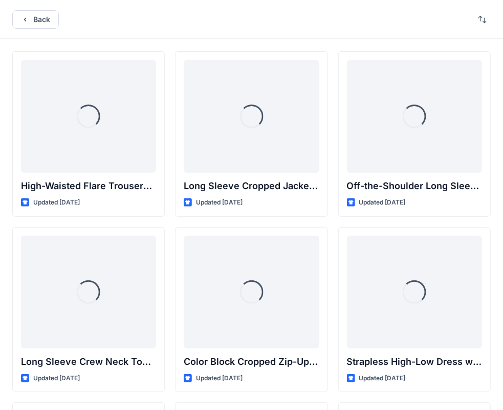
scroll to position [11385, 0]
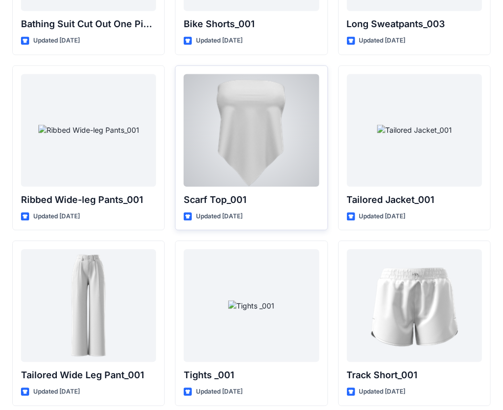
click at [201, 192] on p "Scarf Top_001" at bounding box center [251, 199] width 135 height 14
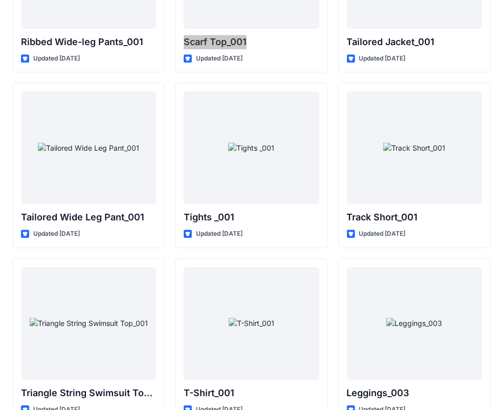
scroll to position [11544, 0]
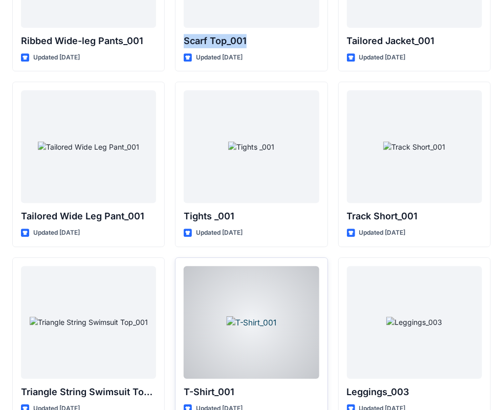
click at [236, 298] on div at bounding box center [251, 322] width 135 height 113
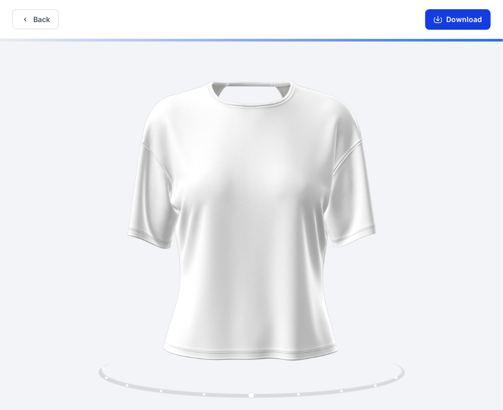
click at [462, 25] on button "Download" at bounding box center [458, 19] width 66 height 20
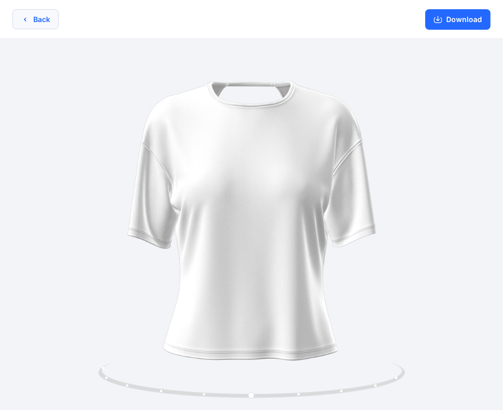
click at [32, 19] on button "Back" at bounding box center [35, 19] width 47 height 20
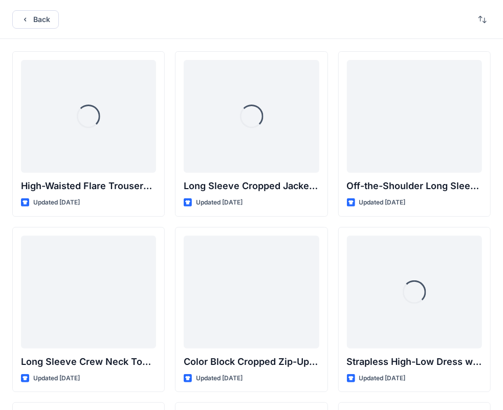
scroll to position [11544, 0]
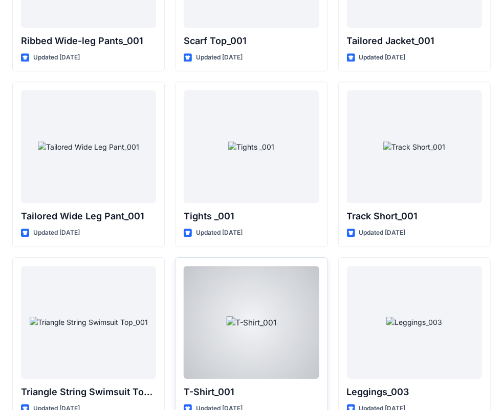
click at [186, 384] on p "T-Shirt_001" at bounding box center [251, 391] width 135 height 14
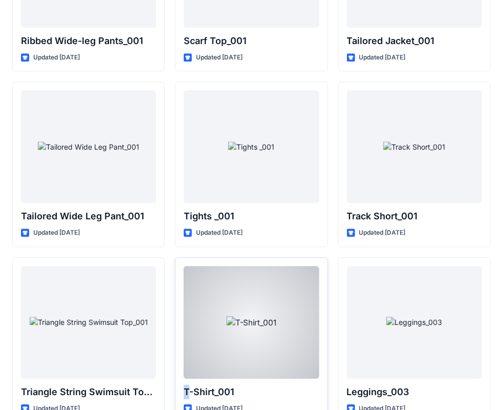
click at [186, 384] on p "T-Shirt_001" at bounding box center [251, 391] width 135 height 14
click at [200, 384] on p "T-Shirt_001" at bounding box center [251, 391] width 135 height 14
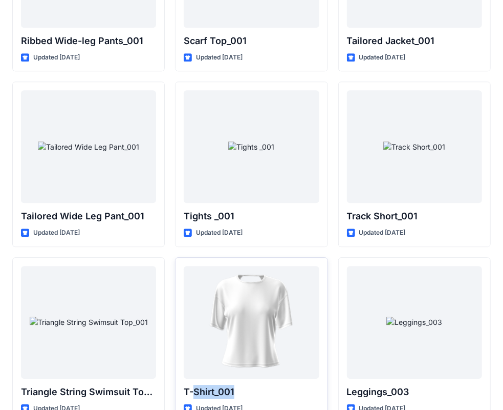
click at [215, 384] on p "T-Shirt_001" at bounding box center [251, 391] width 135 height 14
click at [256, 384] on p "T-Shirt_001" at bounding box center [251, 391] width 135 height 14
copy p "Shirt_001"
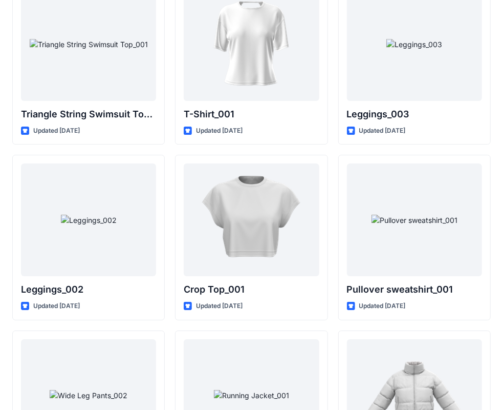
scroll to position [11821, 0]
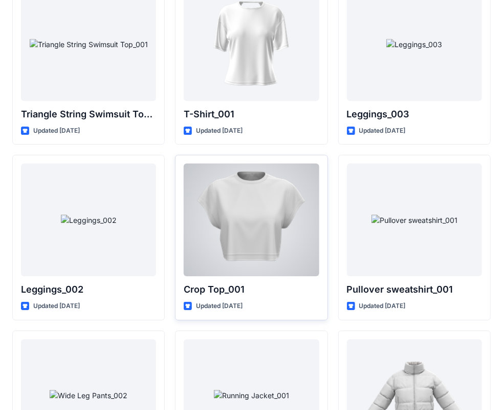
click at [287, 204] on div at bounding box center [251, 219] width 135 height 113
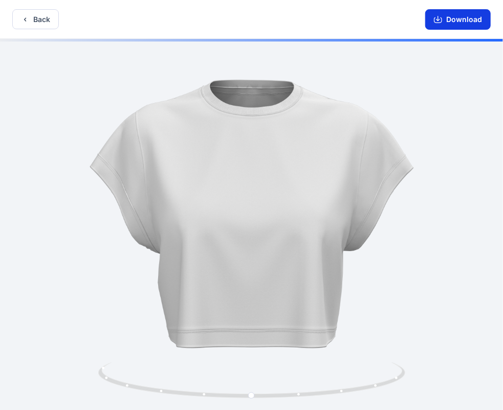
click at [456, 17] on button "Download" at bounding box center [458, 19] width 66 height 20
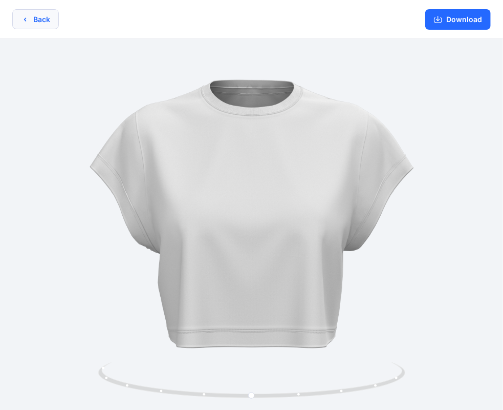
click at [28, 15] on icon "button" at bounding box center [25, 19] width 8 height 8
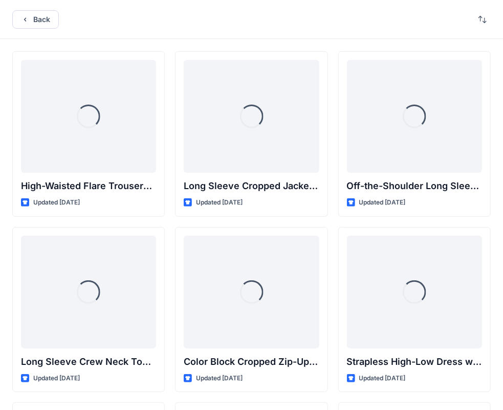
scroll to position [11821, 0]
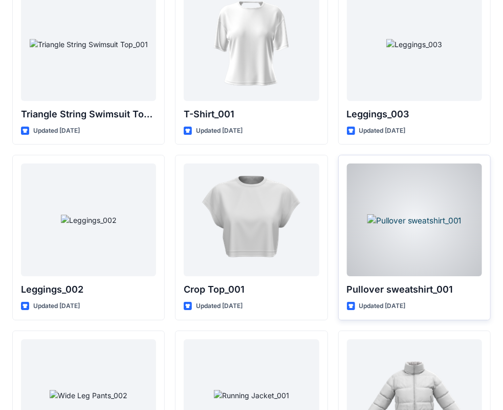
click at [391, 227] on div at bounding box center [414, 219] width 135 height 113
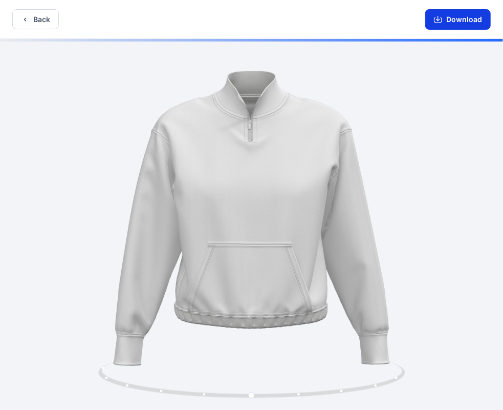
click at [439, 15] on icon "button" at bounding box center [438, 19] width 8 height 8
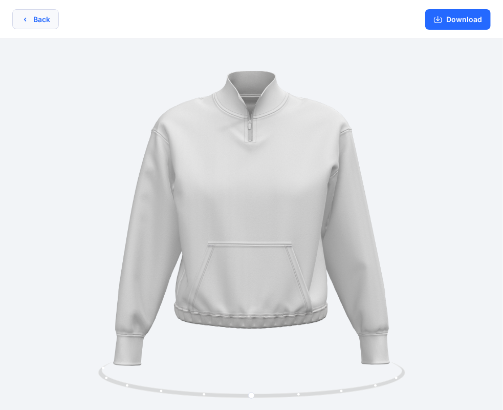
click at [22, 23] on icon "button" at bounding box center [25, 19] width 8 height 8
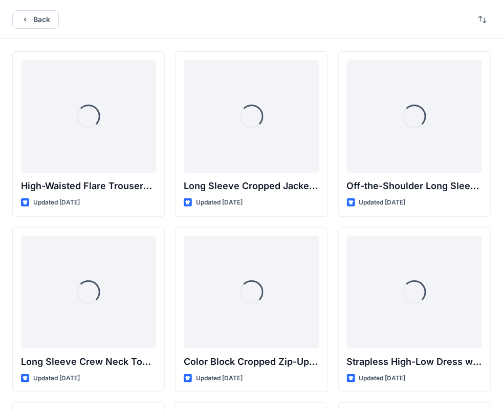
scroll to position [11821, 0]
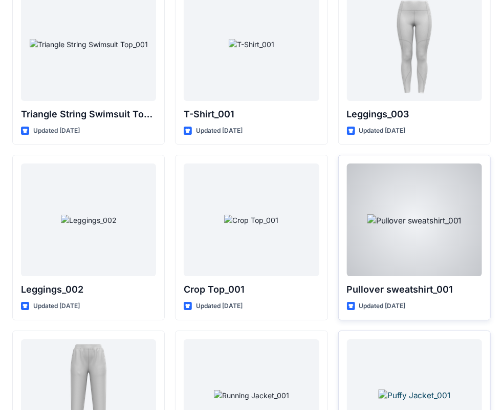
click at [365, 282] on p "Pullover sweatshirt_001" at bounding box center [414, 289] width 135 height 14
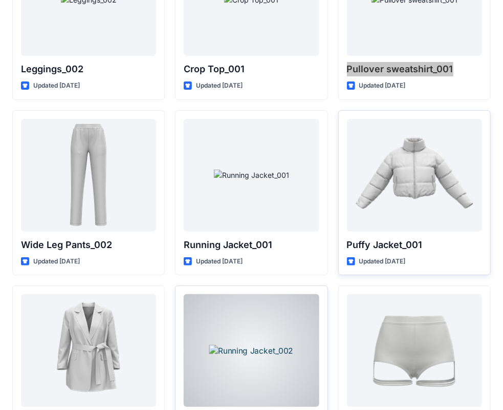
scroll to position [12041, 0]
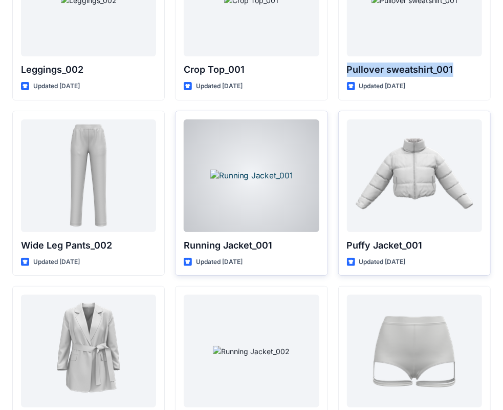
click at [254, 141] on div at bounding box center [251, 175] width 135 height 113
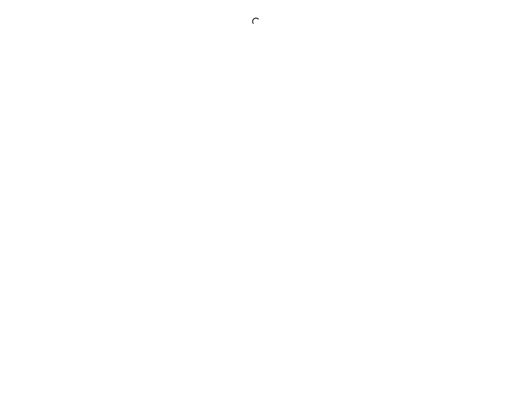
click at [254, 141] on div at bounding box center [256, 205] width 512 height 410
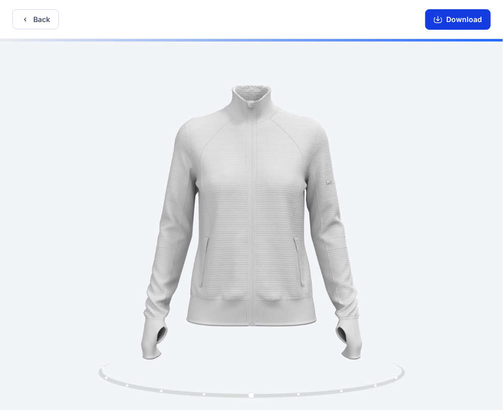
click at [447, 22] on button "Download" at bounding box center [458, 19] width 66 height 20
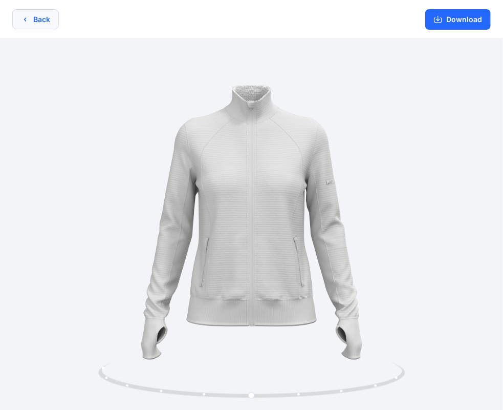
click at [16, 11] on button "Back" at bounding box center [35, 19] width 47 height 20
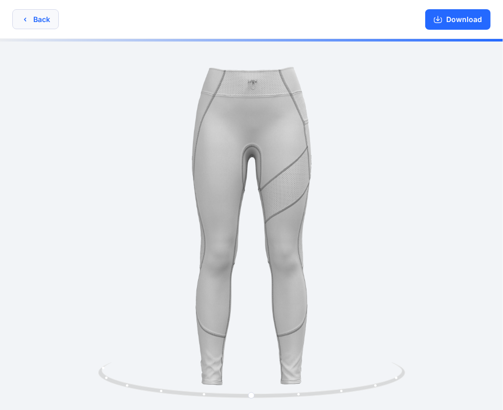
click at [28, 20] on icon "button" at bounding box center [25, 19] width 8 height 8
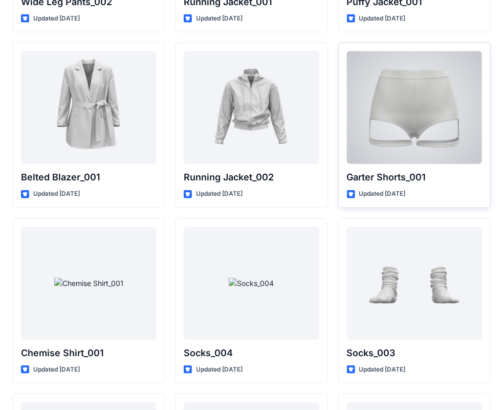
scroll to position [12283, 0]
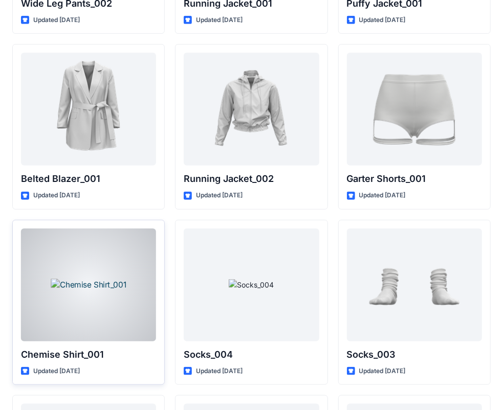
click at [112, 260] on div at bounding box center [88, 284] width 135 height 113
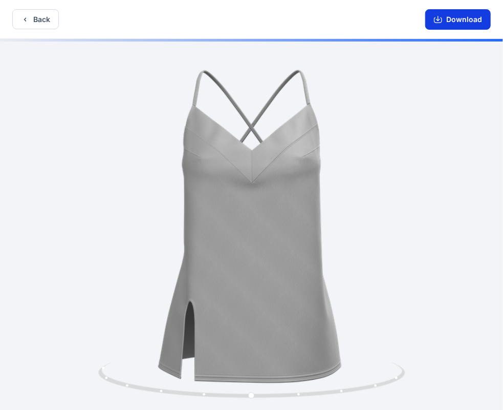
click at [469, 16] on button "Download" at bounding box center [458, 19] width 66 height 20
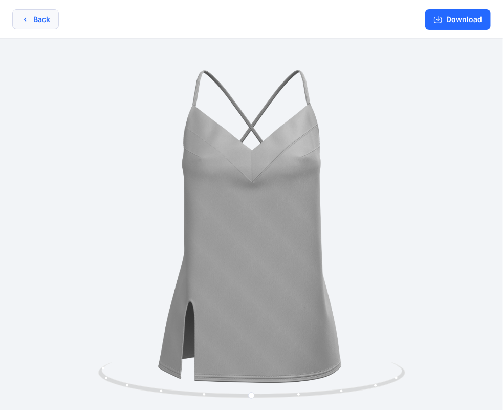
click at [34, 20] on button "Back" at bounding box center [35, 19] width 47 height 20
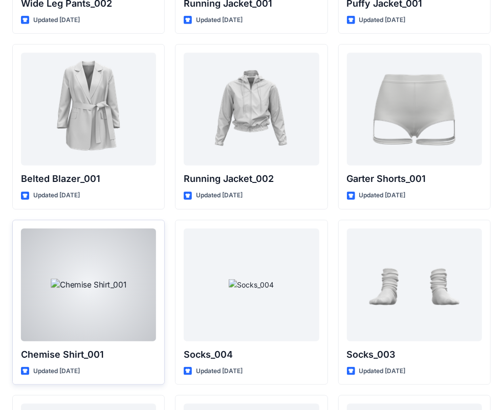
click at [62, 347] on p "Chemise Shirt_001" at bounding box center [88, 354] width 135 height 14
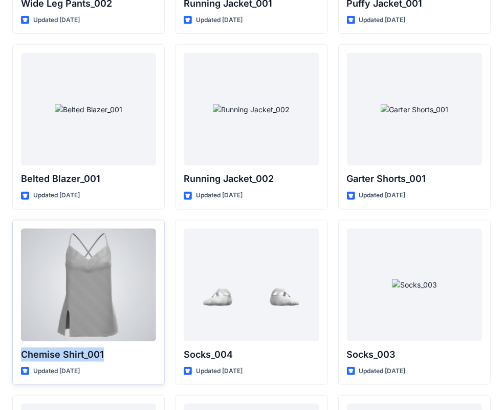
copy div "Chemise Shirt_001"
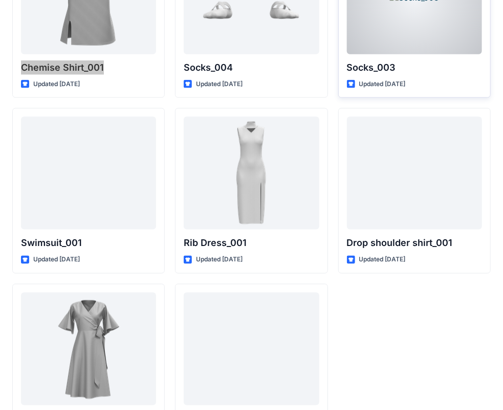
scroll to position [12595, 0]
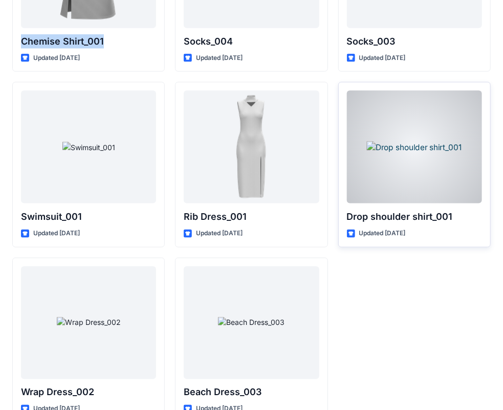
click at [401, 108] on div at bounding box center [414, 147] width 135 height 113
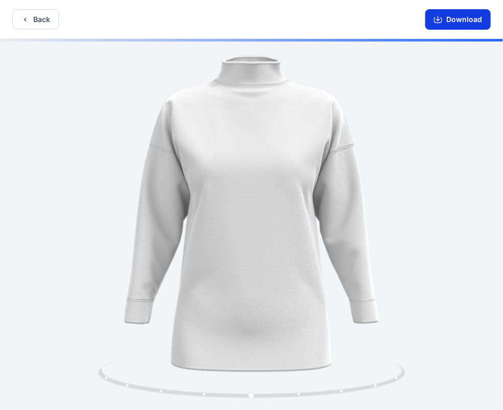
click at [457, 18] on button "Download" at bounding box center [458, 19] width 66 height 20
click at [25, 23] on icon "button" at bounding box center [25, 19] width 8 height 8
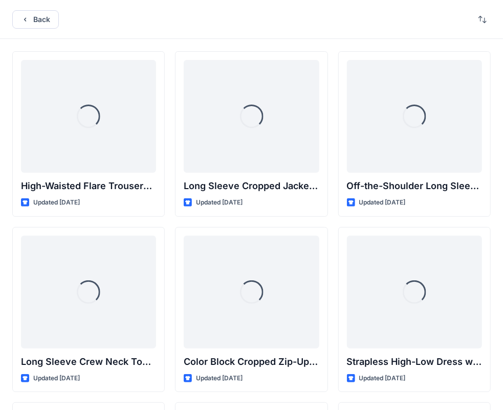
scroll to position [12595, 0]
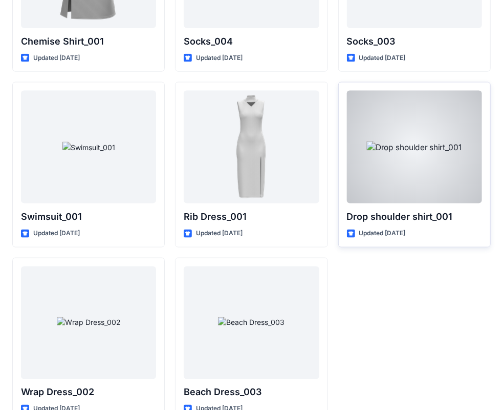
click at [372, 209] on p "Drop shoulder shirt_001" at bounding box center [414, 216] width 135 height 14
copy div "Drop shoulder shirt_001"
